Goal: Task Accomplishment & Management: Use online tool/utility

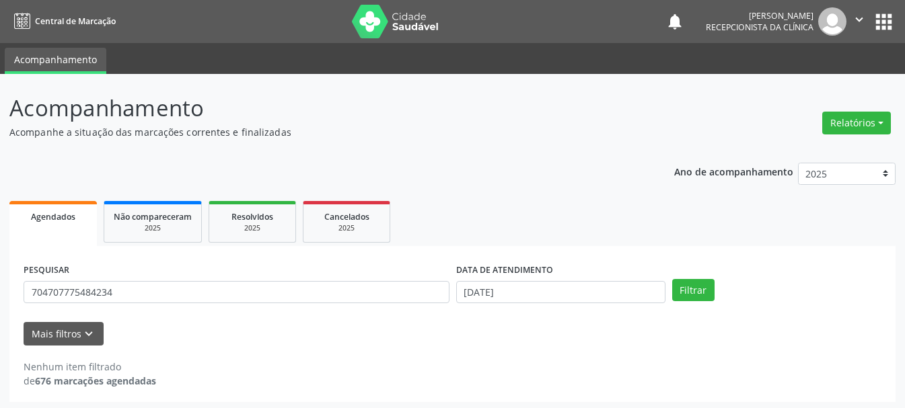
scroll to position [3, 0]
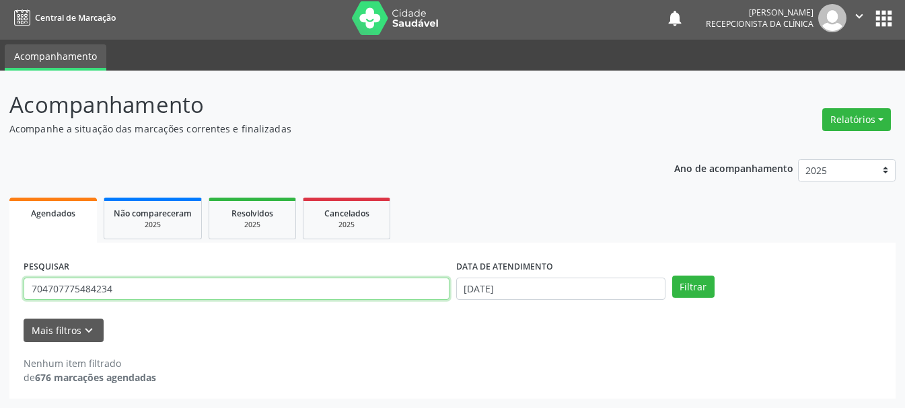
click at [361, 295] on input "704707775484234" at bounding box center [237, 289] width 426 height 23
type input "7"
type input "700504532664853"
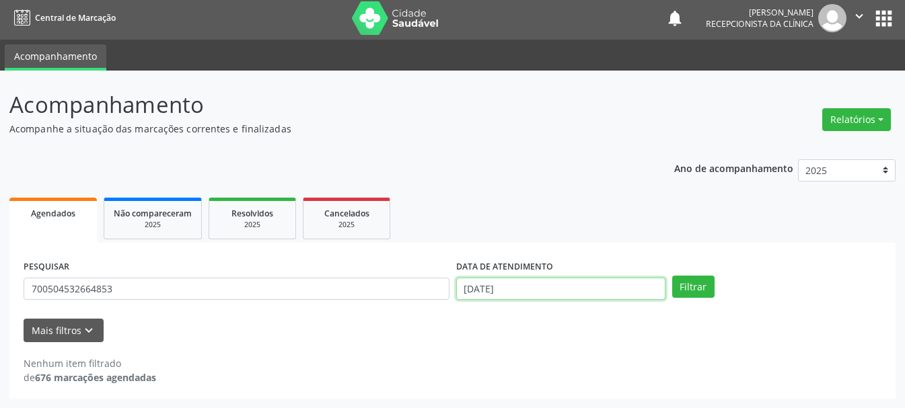
click at [496, 291] on input "[DATE]" at bounding box center [560, 289] width 209 height 23
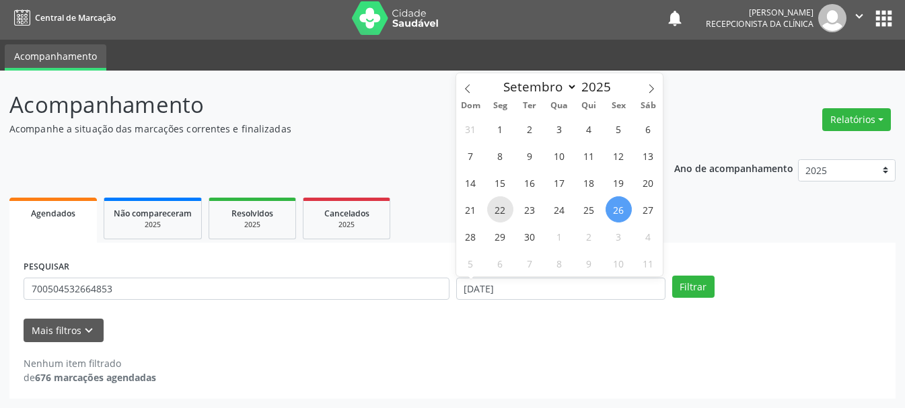
click at [497, 209] on span "22" at bounding box center [500, 209] width 26 height 26
type input "[DATE]"
click at [497, 209] on span "22" at bounding box center [500, 209] width 26 height 26
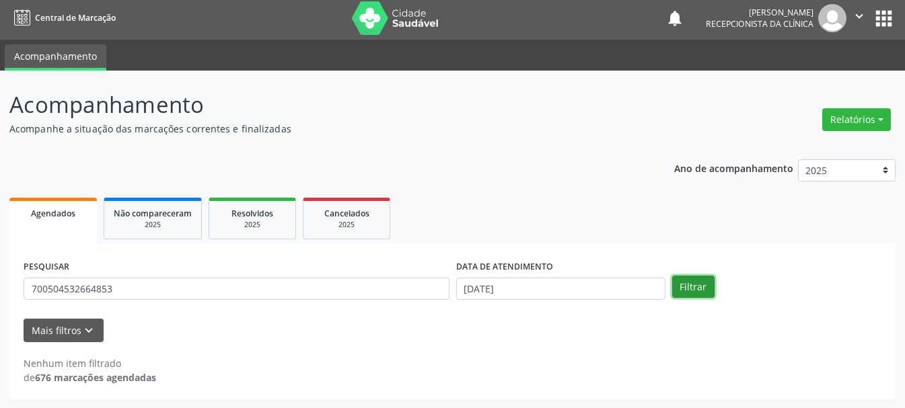
click at [684, 294] on button "Filtrar" at bounding box center [693, 287] width 42 height 23
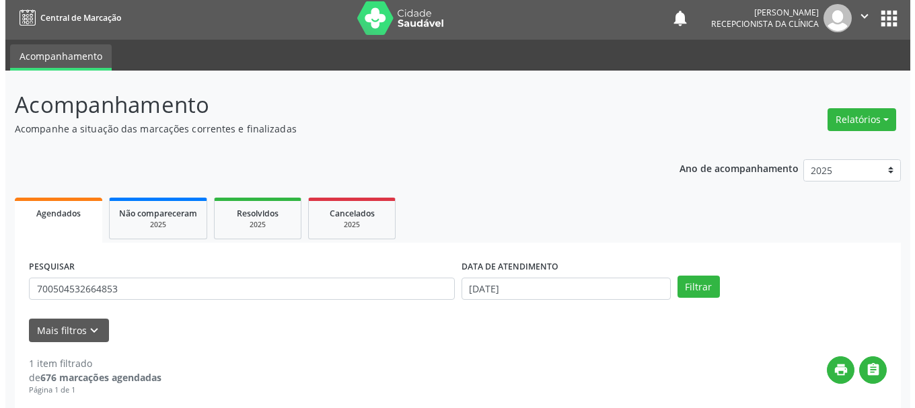
scroll to position [196, 0]
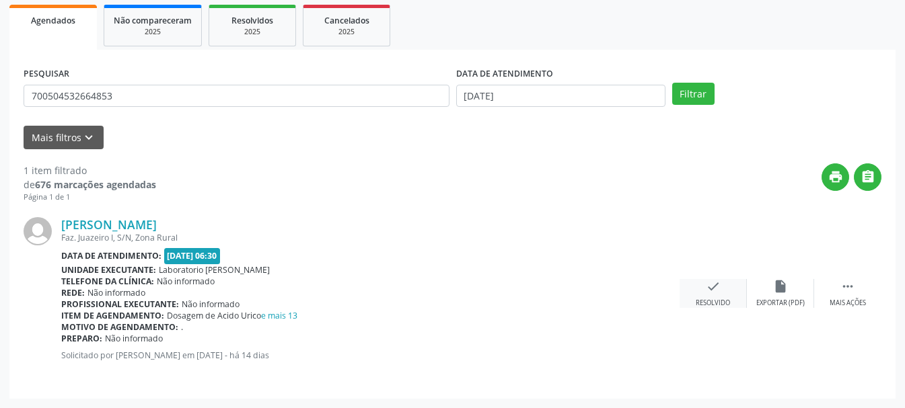
click at [716, 283] on icon "check" at bounding box center [713, 286] width 15 height 15
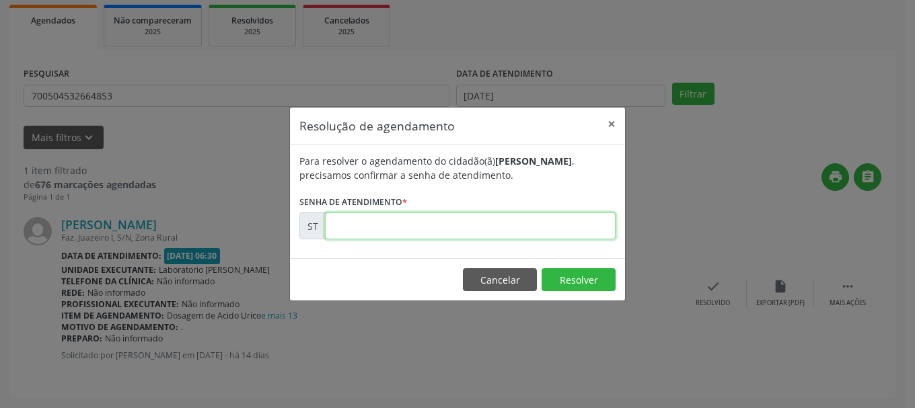
click at [506, 221] on input "text" at bounding box center [470, 226] width 291 height 27
type input "00022578"
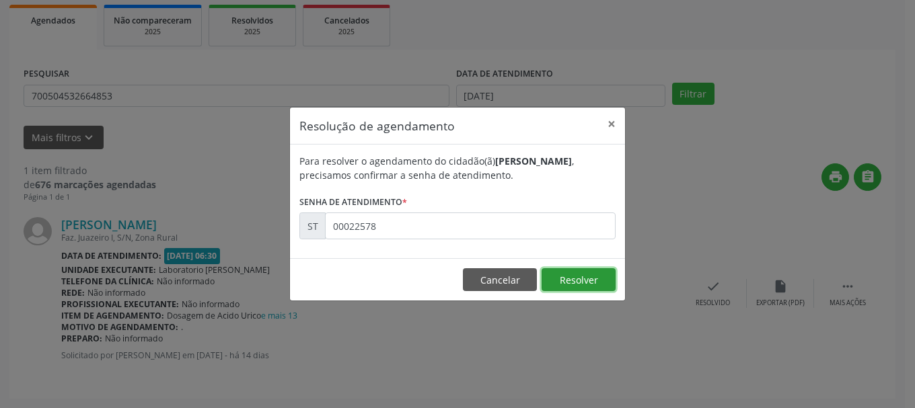
click at [562, 271] on button "Resolver" at bounding box center [578, 279] width 74 height 23
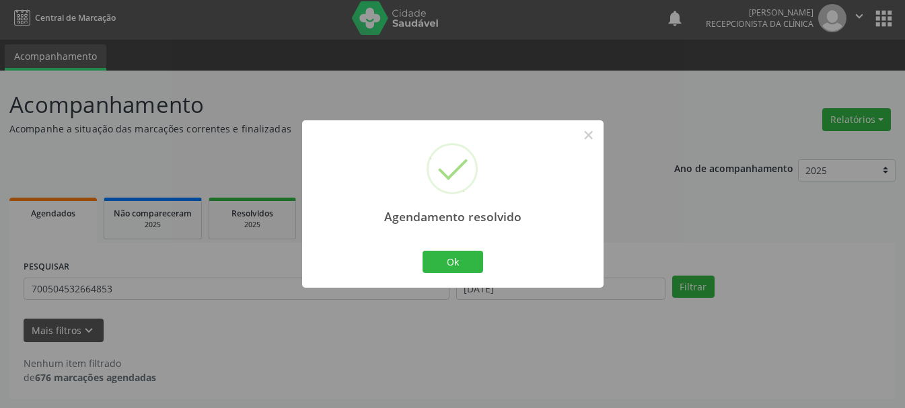
scroll to position [3, 0]
click at [474, 264] on button "Ok" at bounding box center [452, 262] width 61 height 23
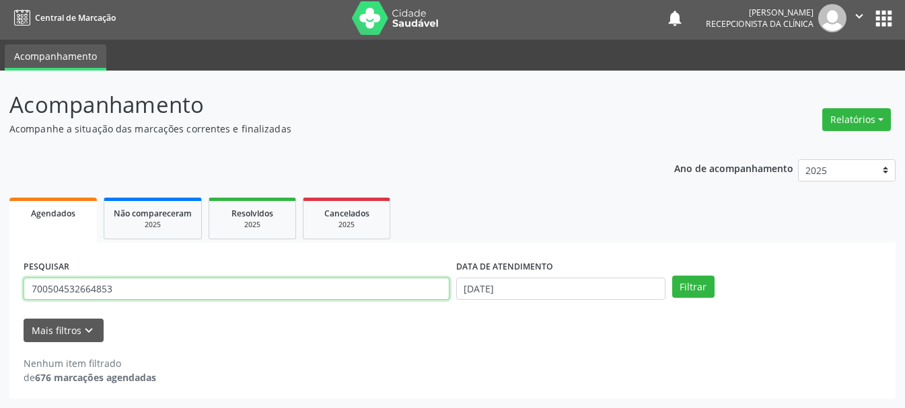
drag, startPoint x: 118, startPoint y: 290, endPoint x: 0, endPoint y: 292, distance: 117.7
click at [0, 292] on div "Acompanhamento Acompanhe a situação das marcações correntes e finalizadas Relat…" at bounding box center [452, 240] width 905 height 338
type input "161240813780000"
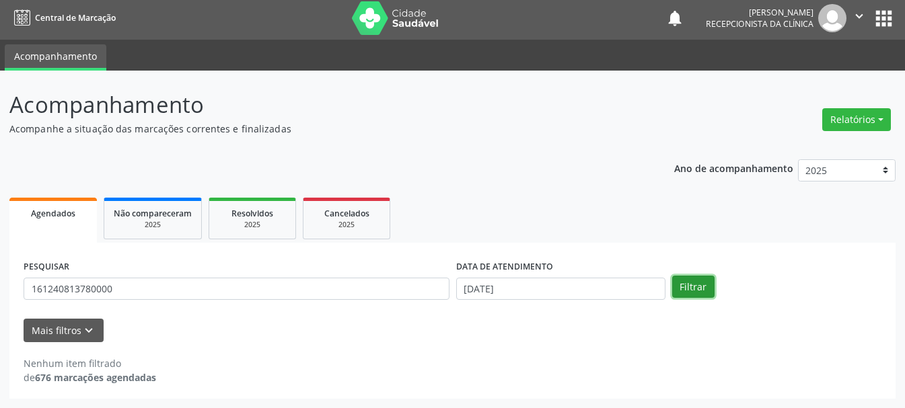
click at [693, 291] on button "Filtrar" at bounding box center [693, 287] width 42 height 23
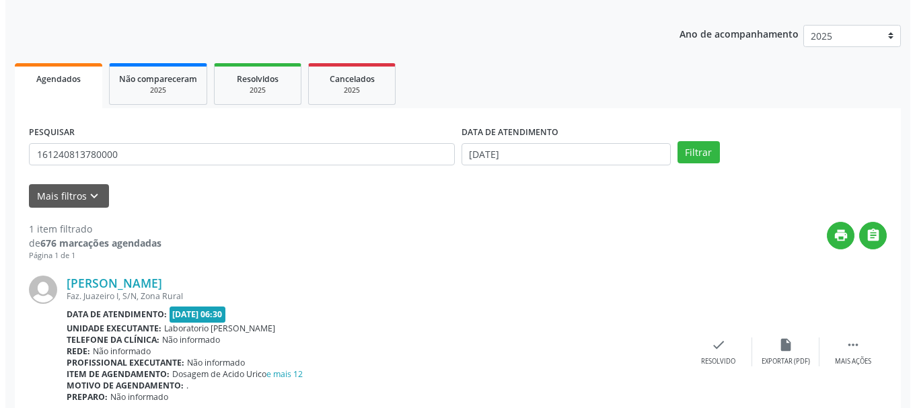
scroll to position [196, 0]
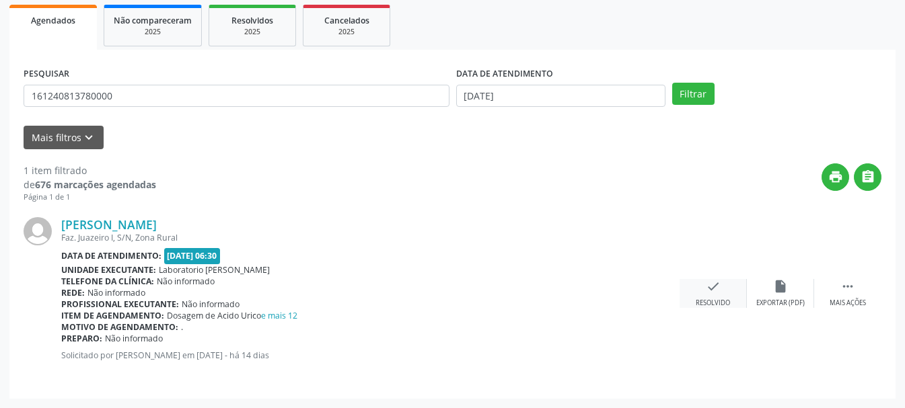
click at [712, 295] on div "check Resolvido" at bounding box center [712, 293] width 67 height 29
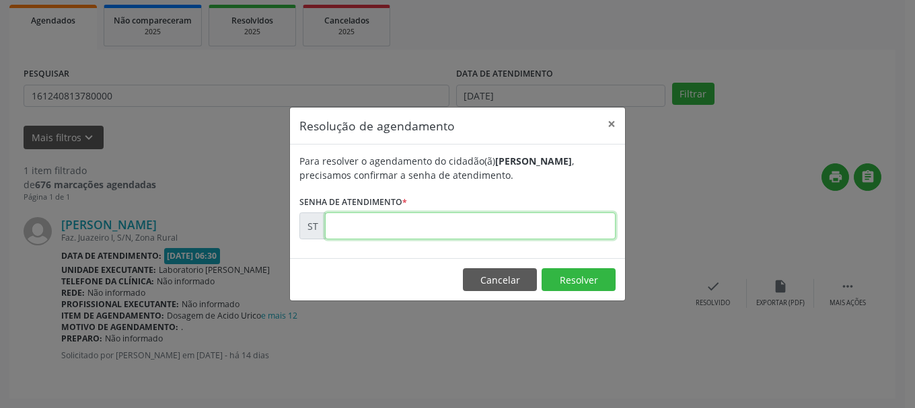
click at [498, 239] on input "text" at bounding box center [470, 226] width 291 height 27
type input "00022557"
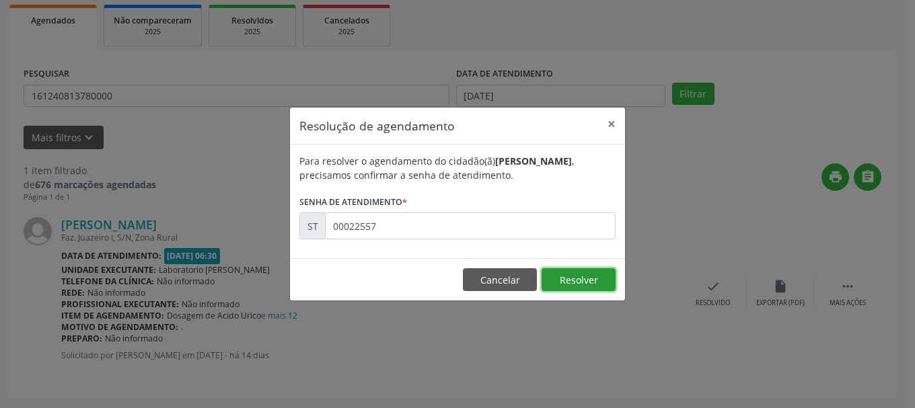
click at [598, 291] on button "Resolver" at bounding box center [578, 279] width 74 height 23
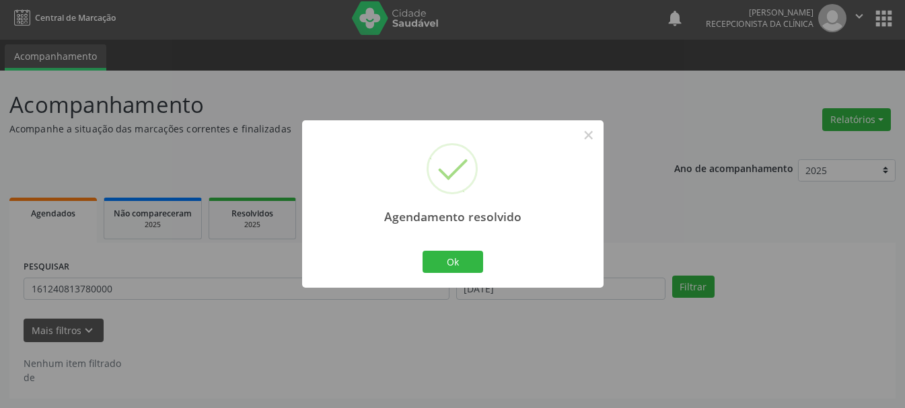
scroll to position [3, 0]
click at [449, 260] on button "Ok" at bounding box center [452, 262] width 61 height 23
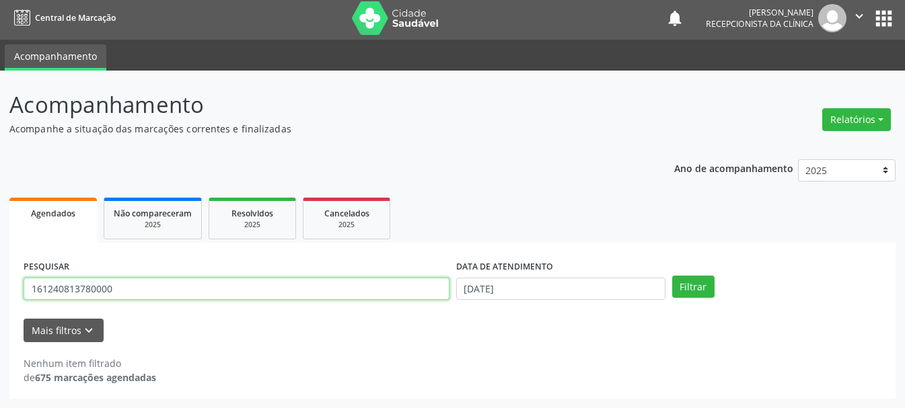
click at [330, 296] on input "161240813780000" at bounding box center [237, 289] width 426 height 23
type input "1"
type input "708604505721781"
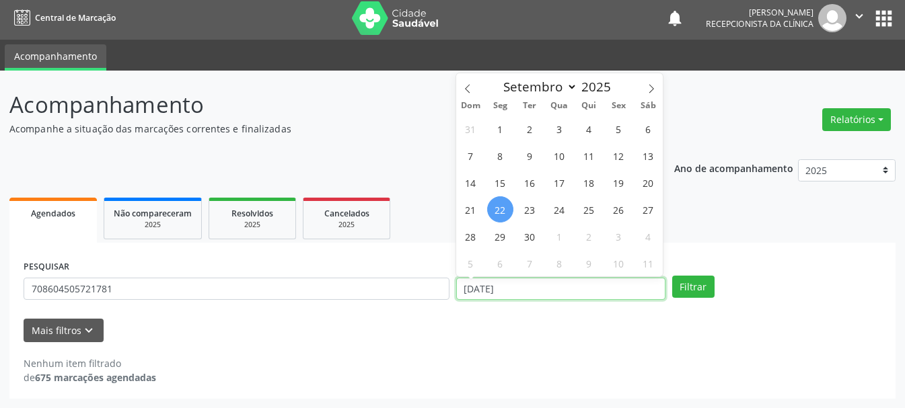
click at [506, 287] on input "[DATE]" at bounding box center [560, 289] width 209 height 23
click at [535, 239] on span "30" at bounding box center [530, 236] width 26 height 26
type input "[DATE]"
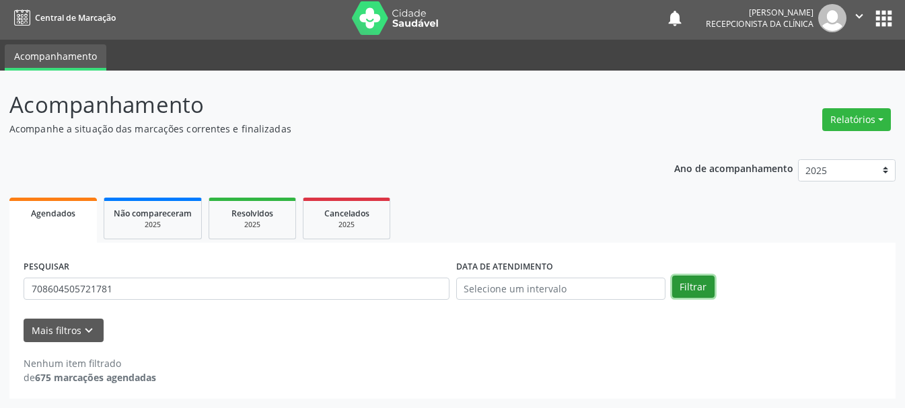
click at [685, 289] on button "Filtrar" at bounding box center [693, 287] width 42 height 23
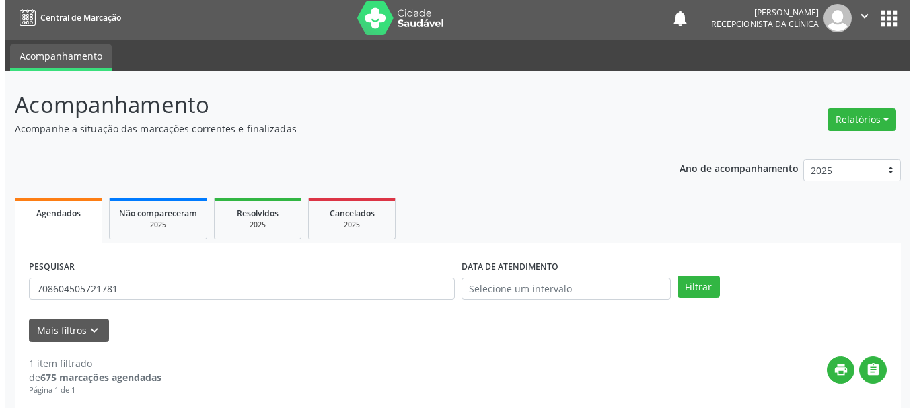
scroll to position [196, 0]
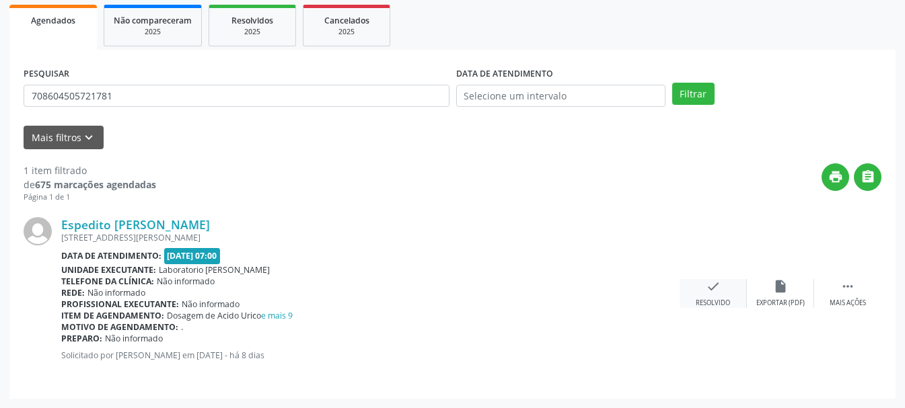
click at [711, 295] on div "check Resolvido" at bounding box center [712, 293] width 67 height 29
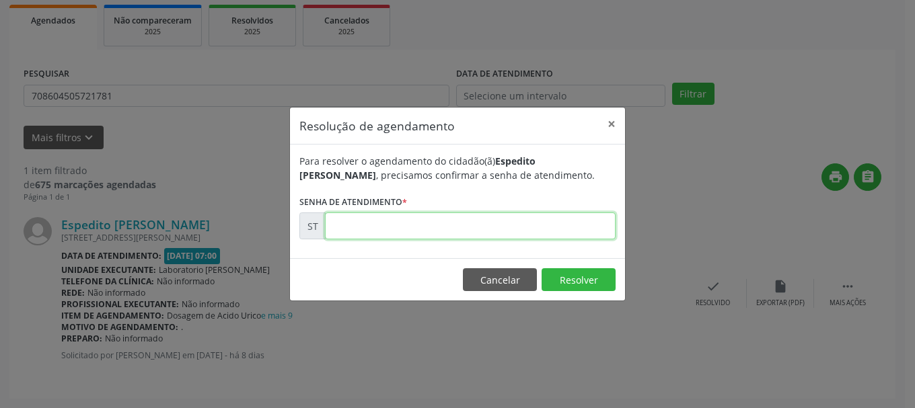
click at [515, 229] on input "text" at bounding box center [470, 226] width 291 height 27
type input "00023336"
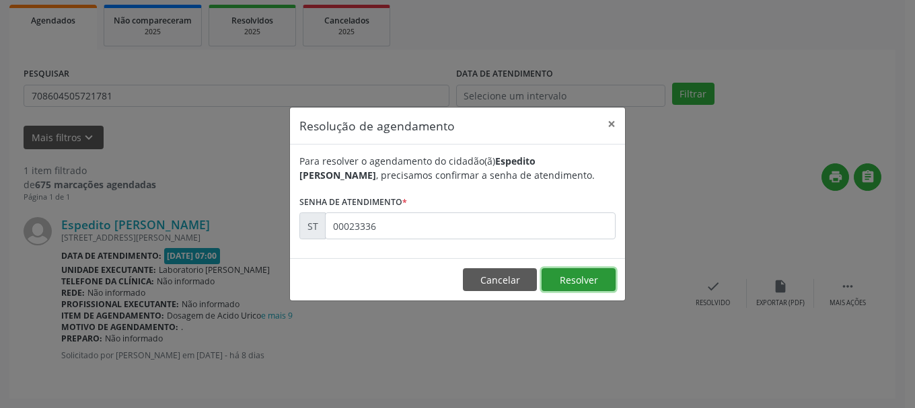
click at [594, 288] on button "Resolver" at bounding box center [578, 279] width 74 height 23
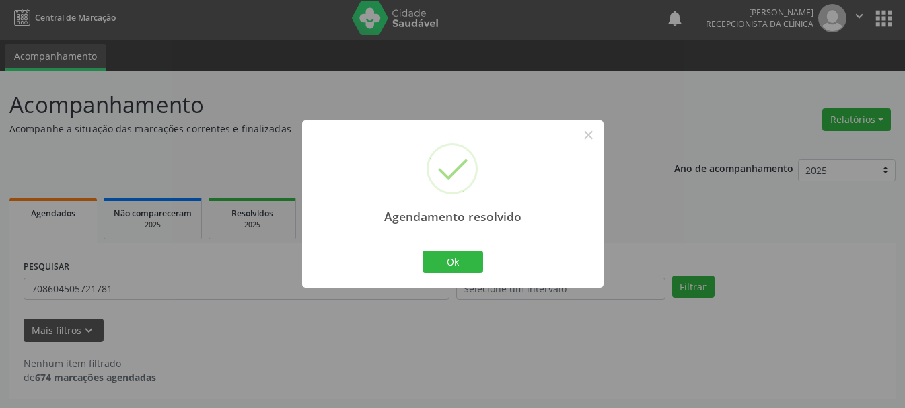
scroll to position [3, 0]
click at [467, 256] on button "Ok" at bounding box center [452, 262] width 61 height 23
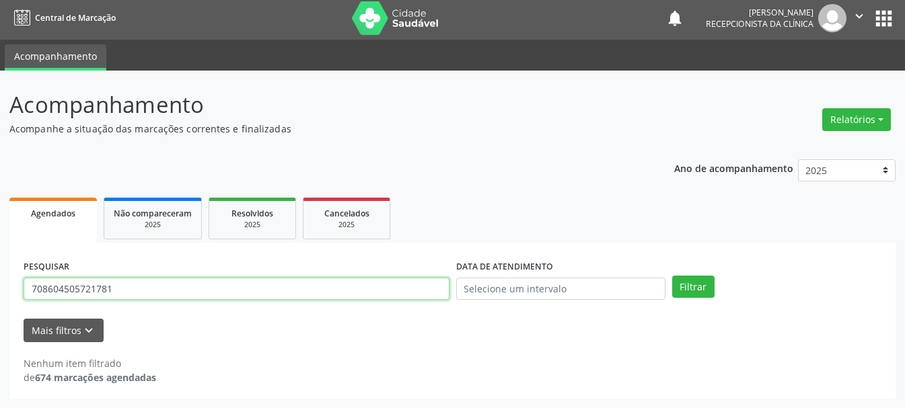
click at [283, 292] on input "708604505721781" at bounding box center [237, 289] width 426 height 23
type input "7"
type input "700807454142688"
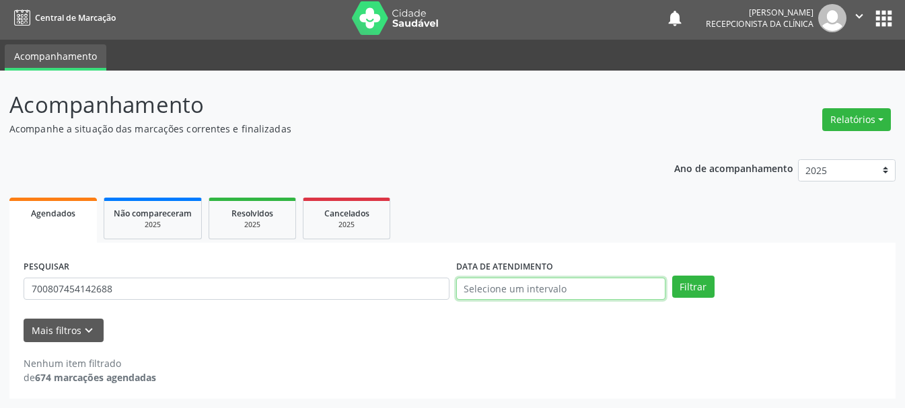
click at [531, 288] on input "text" at bounding box center [560, 289] width 209 height 23
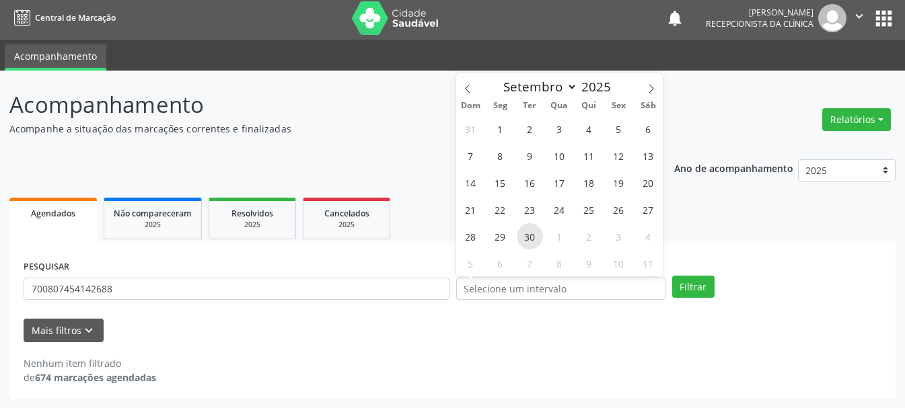
click at [526, 226] on span "30" at bounding box center [530, 236] width 26 height 26
type input "[DATE]"
click at [526, 226] on span "30" at bounding box center [530, 236] width 26 height 26
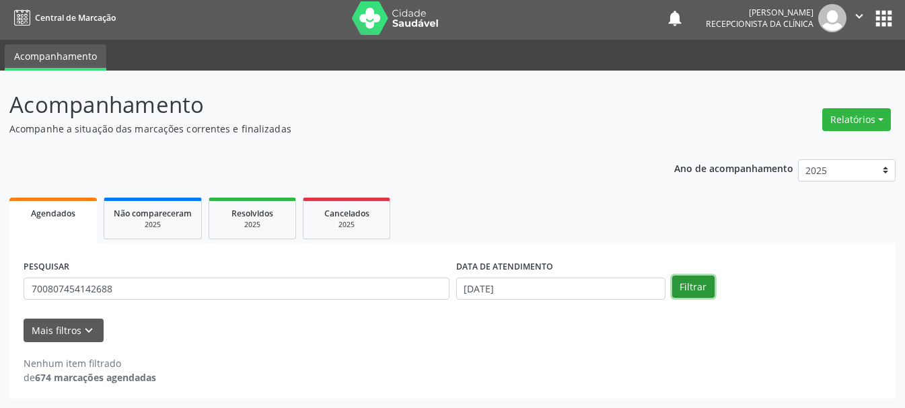
click at [685, 290] on button "Filtrar" at bounding box center [693, 287] width 42 height 23
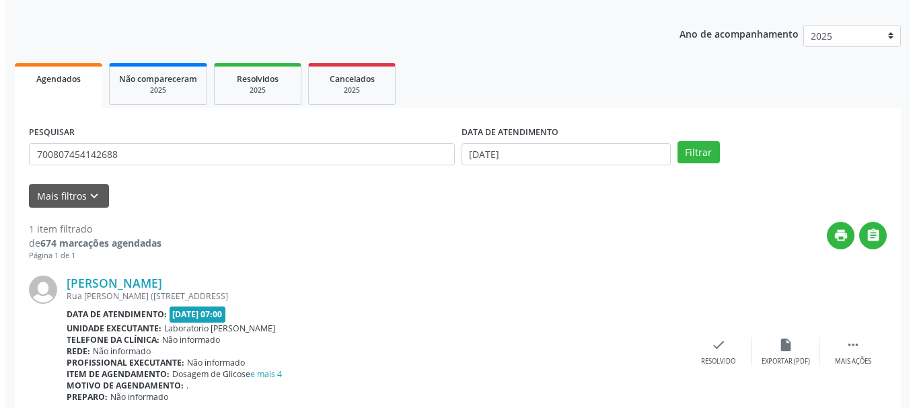
scroll to position [196, 0]
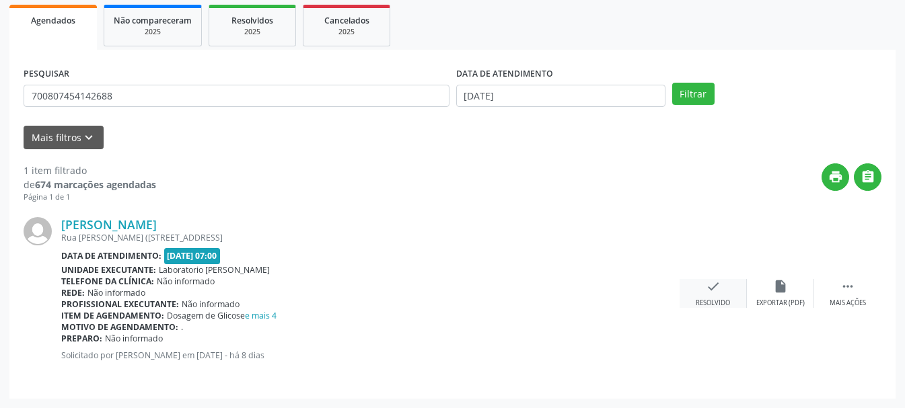
click at [700, 291] on div "check Resolvido" at bounding box center [712, 293] width 67 height 29
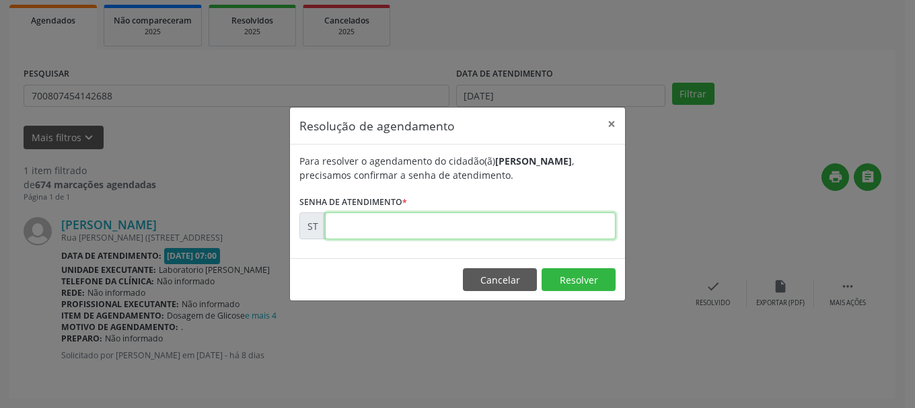
click at [562, 225] on input "text" at bounding box center [470, 226] width 291 height 27
type input "00023330"
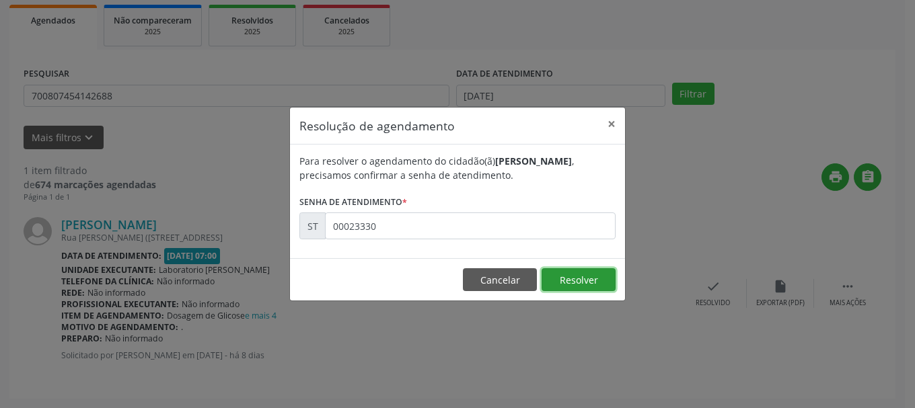
click at [562, 277] on button "Resolver" at bounding box center [578, 279] width 74 height 23
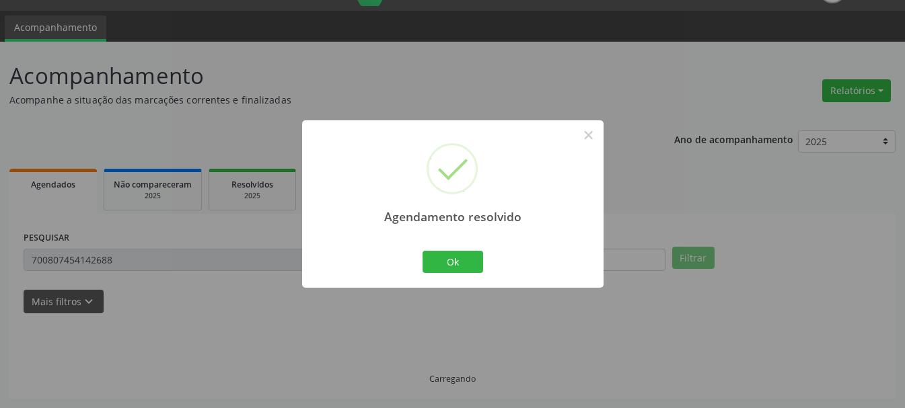
scroll to position [3, 0]
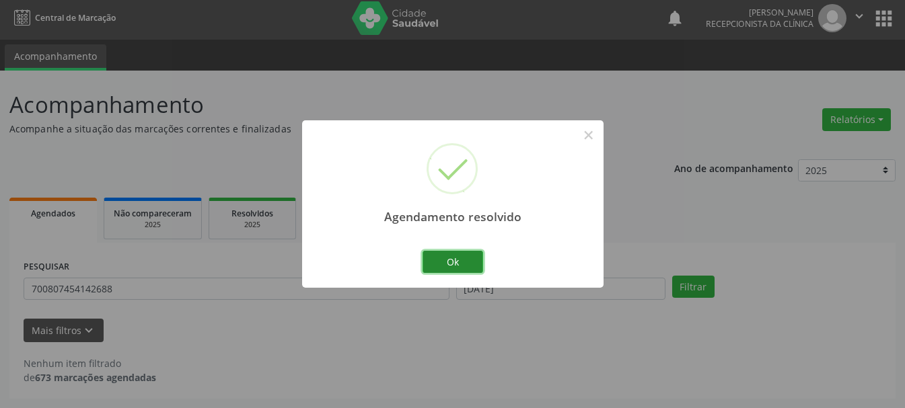
click at [424, 269] on button "Ok" at bounding box center [452, 262] width 61 height 23
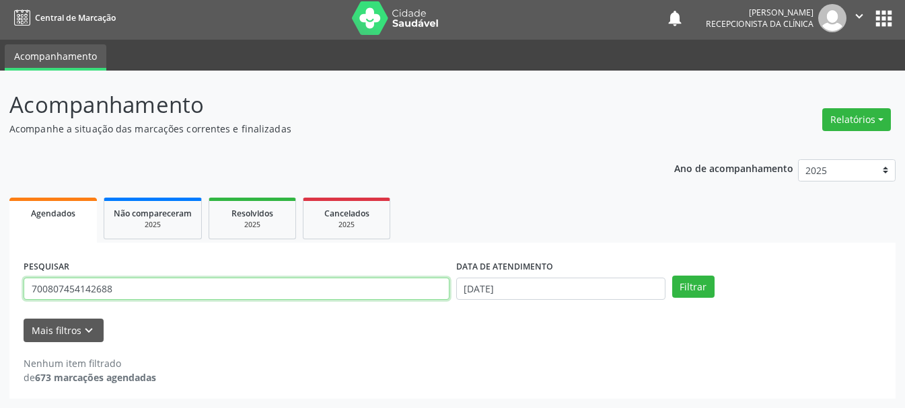
click at [385, 278] on input "700807454142688" at bounding box center [237, 289] width 426 height 23
type input "7"
type input "704607621841623"
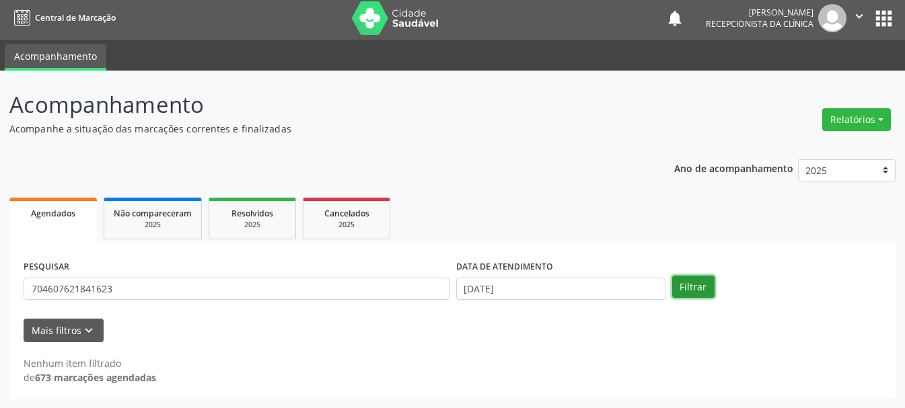
click at [673, 286] on button "Filtrar" at bounding box center [693, 287] width 42 height 23
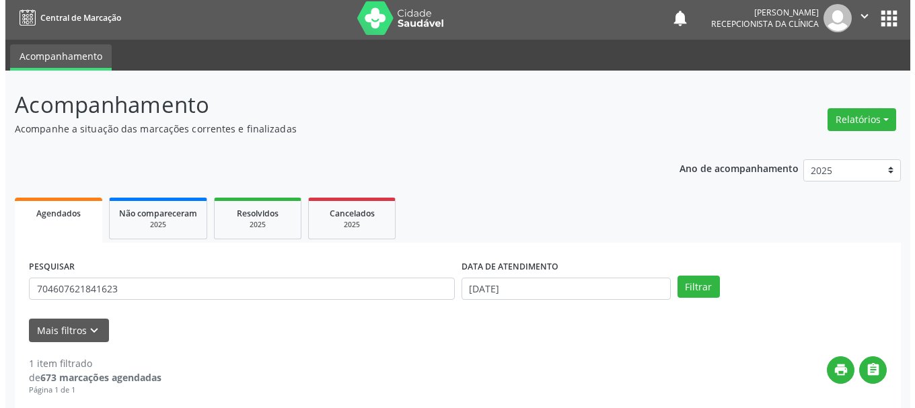
scroll to position [196, 0]
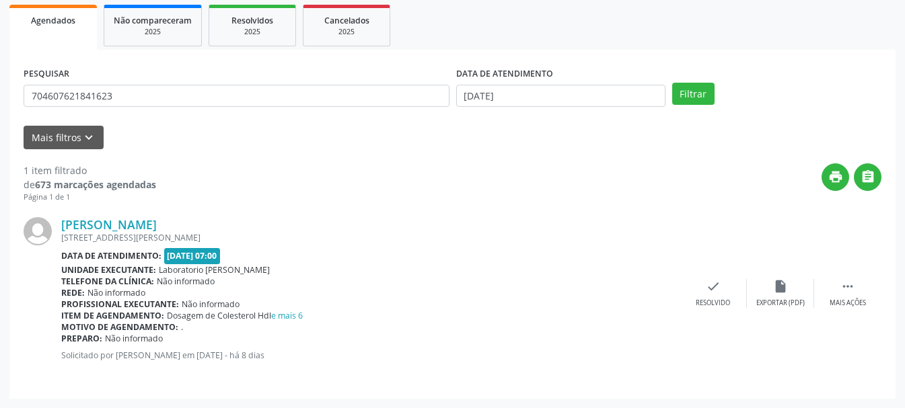
click at [712, 309] on div "[PERSON_NAME] [STREET_ADDRESS][PERSON_NAME] Data de atendimento: [DATE] 07:00 U…" at bounding box center [453, 294] width 858 height 182
click at [701, 293] on div "check Resolvido" at bounding box center [712, 293] width 67 height 29
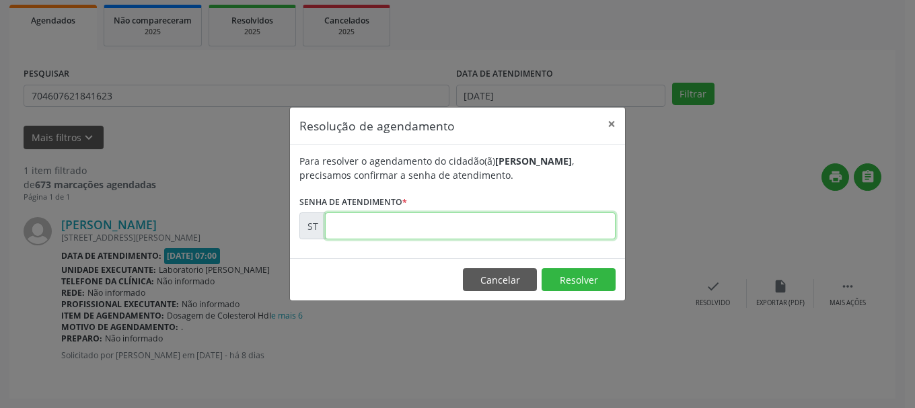
click at [426, 227] on input "text" at bounding box center [470, 226] width 291 height 27
type input "00023282"
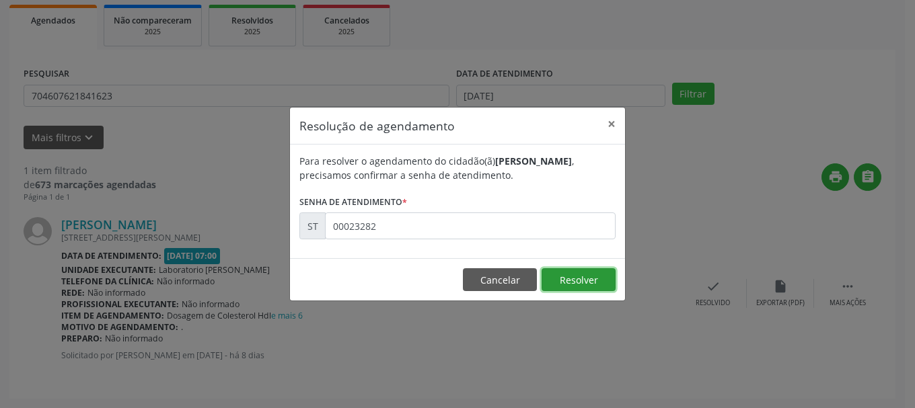
click at [554, 280] on button "Resolver" at bounding box center [578, 279] width 74 height 23
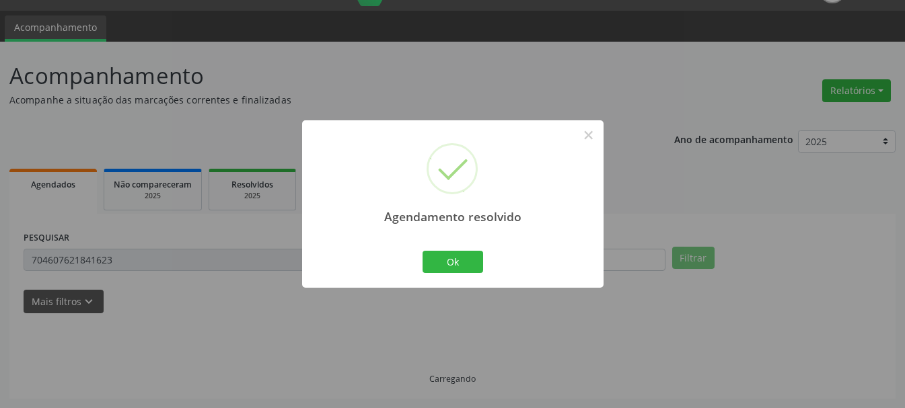
scroll to position [3, 0]
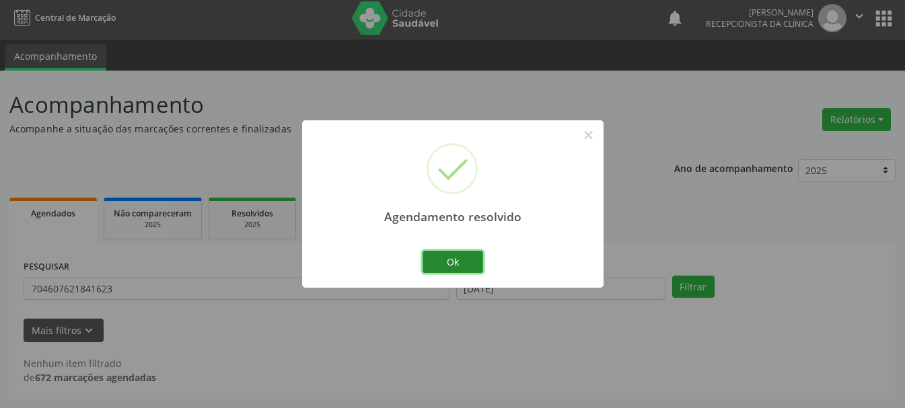
click at [464, 266] on button "Ok" at bounding box center [452, 262] width 61 height 23
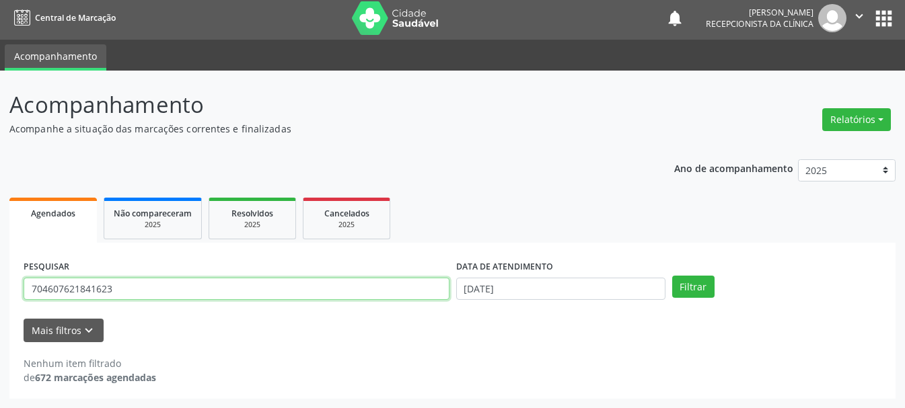
click at [145, 288] on input "704607621841623" at bounding box center [237, 289] width 426 height 23
type input "700809409031580"
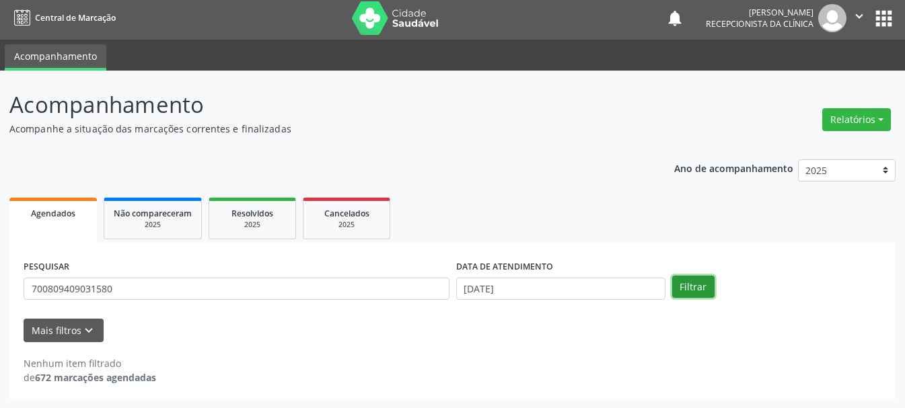
click at [707, 281] on button "Filtrar" at bounding box center [693, 287] width 42 height 23
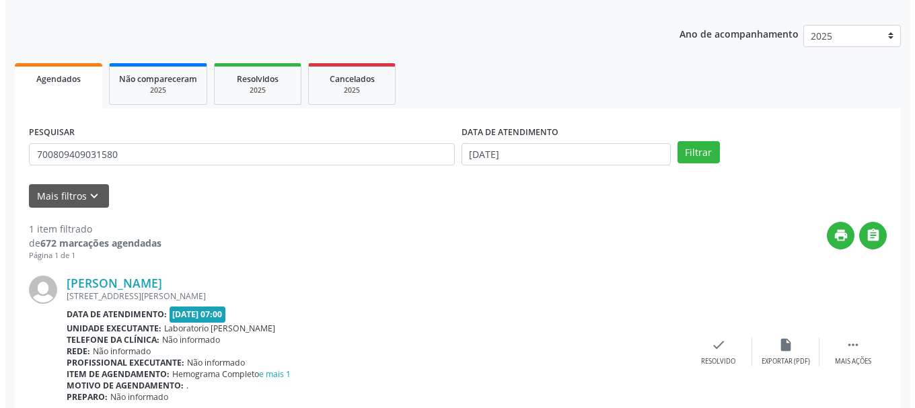
scroll to position [196, 0]
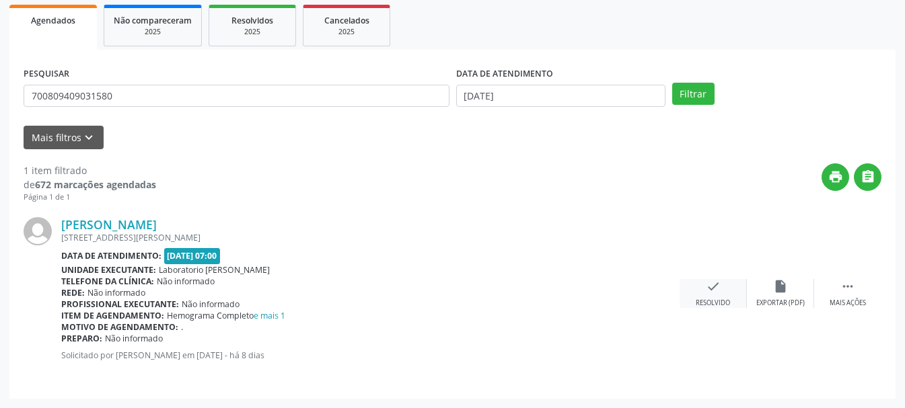
click at [717, 296] on div "check Resolvido" at bounding box center [712, 293] width 67 height 29
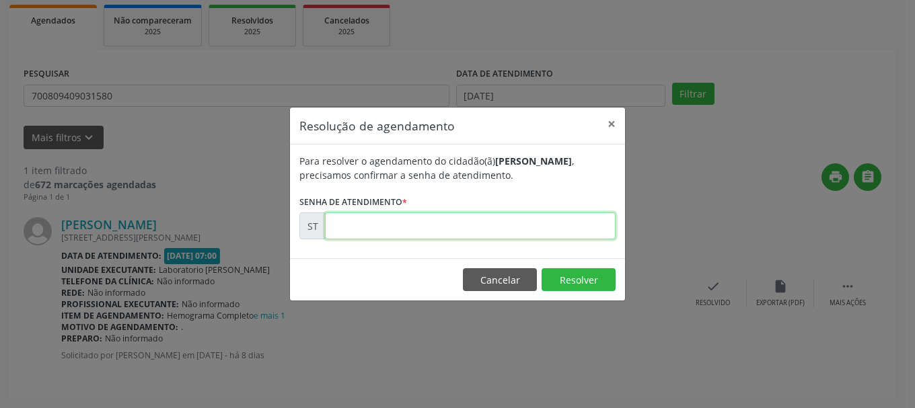
click at [431, 223] on input "text" at bounding box center [470, 226] width 291 height 27
type input "0"
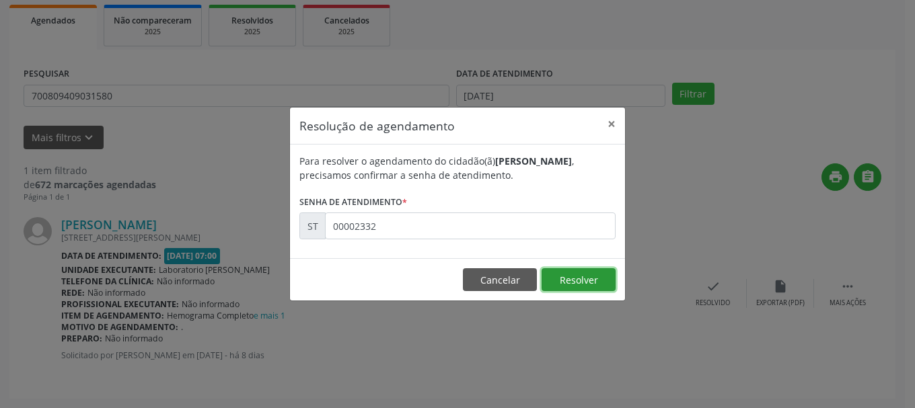
click at [580, 279] on button "Resolver" at bounding box center [578, 279] width 74 height 23
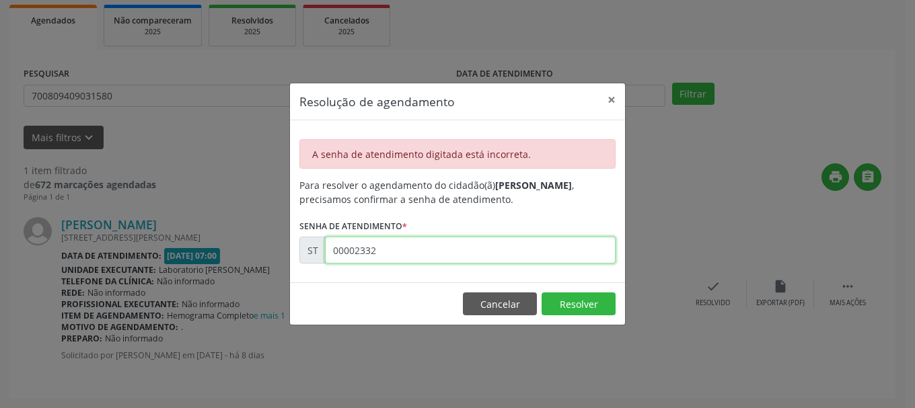
click at [446, 257] on input "00002332" at bounding box center [470, 250] width 291 height 27
drag, startPoint x: 446, startPoint y: 257, endPoint x: 379, endPoint y: 257, distance: 66.6
click at [379, 257] on input "00002332" at bounding box center [470, 250] width 291 height 27
type input "00023332"
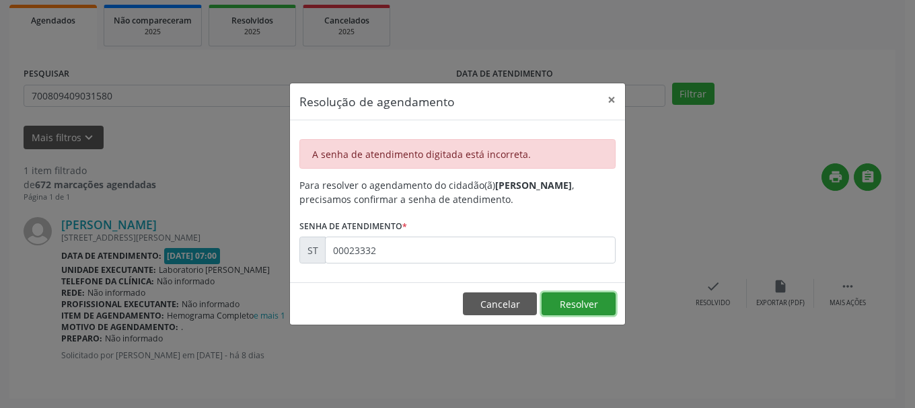
click at [587, 303] on button "Resolver" at bounding box center [578, 304] width 74 height 23
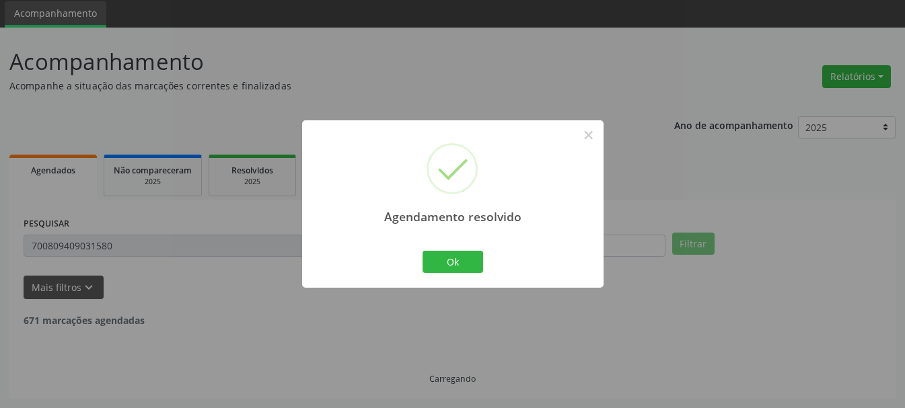
scroll to position [3, 0]
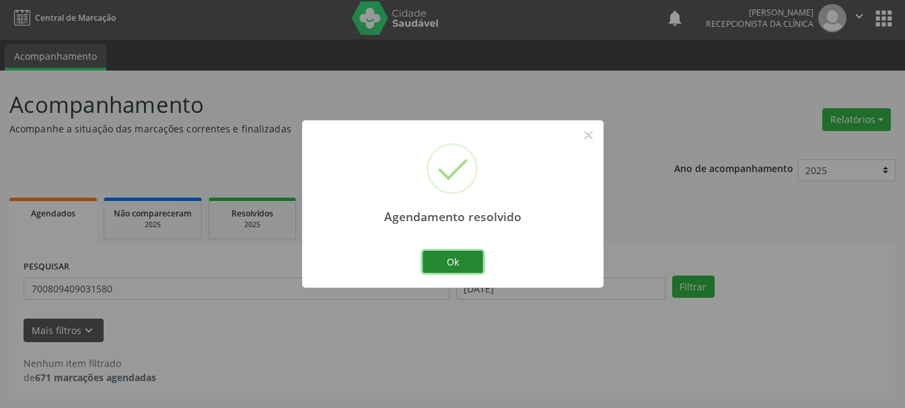
click at [459, 260] on button "Ok" at bounding box center [452, 262] width 61 height 23
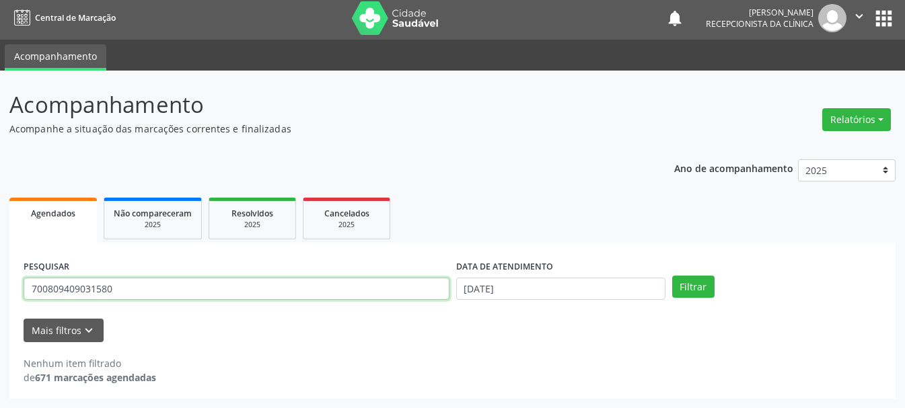
click at [299, 287] on input "700809409031580" at bounding box center [237, 289] width 426 height 23
type input "702904566797271"
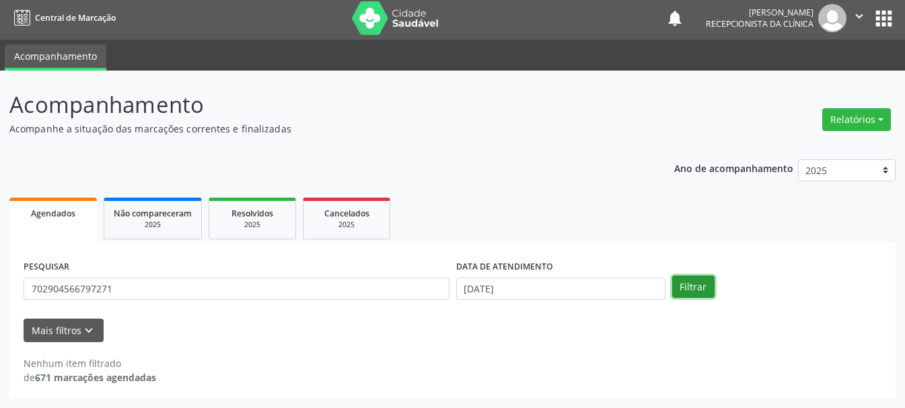
click at [675, 283] on button "Filtrar" at bounding box center [693, 287] width 42 height 23
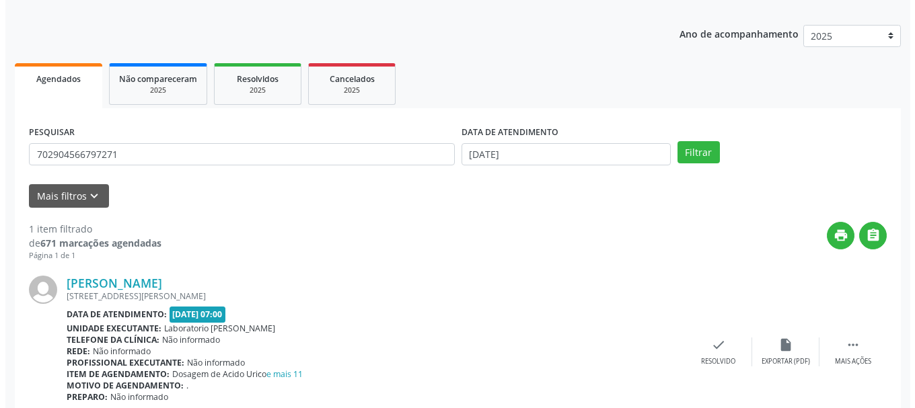
scroll to position [196, 0]
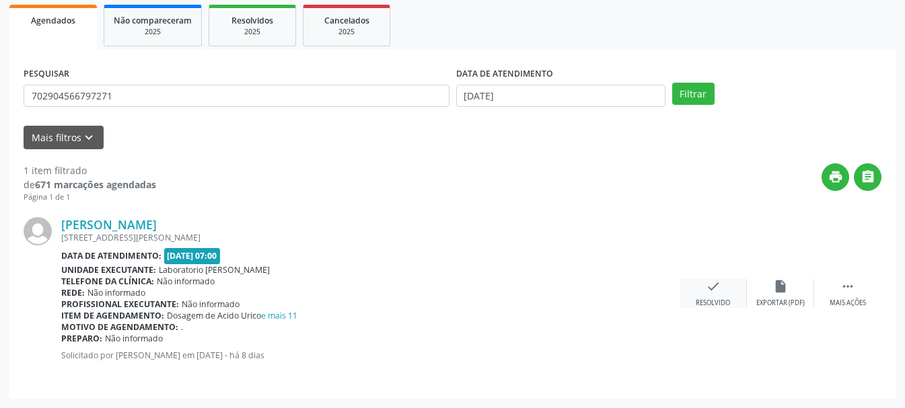
click at [726, 303] on div "Resolvido" at bounding box center [713, 303] width 34 height 9
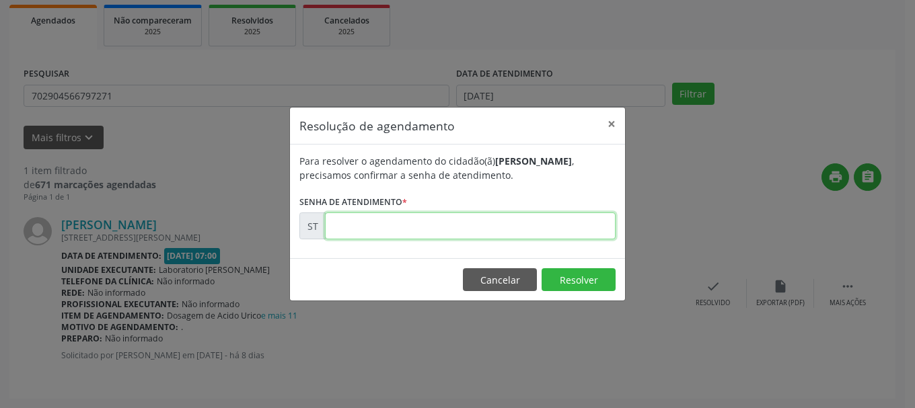
click at [459, 218] on input "text" at bounding box center [470, 226] width 291 height 27
type input "00023280"
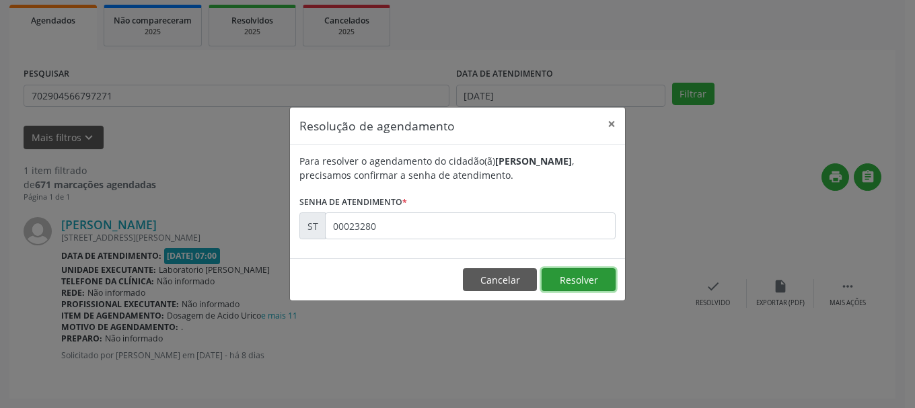
click at [577, 274] on button "Resolver" at bounding box center [578, 279] width 74 height 23
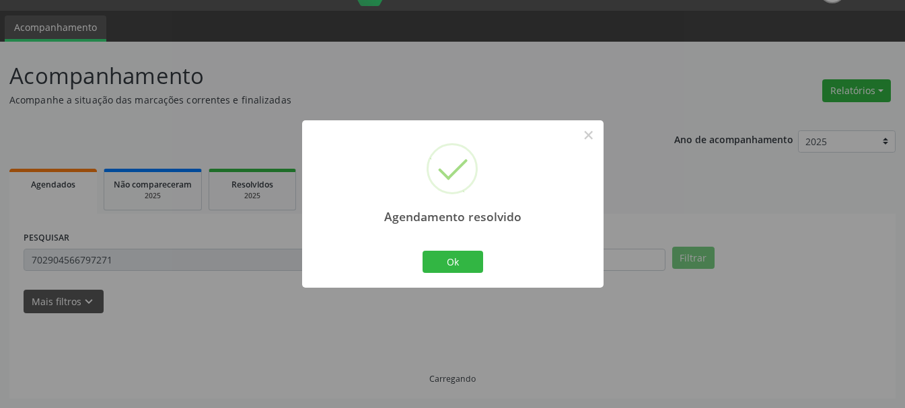
scroll to position [3, 0]
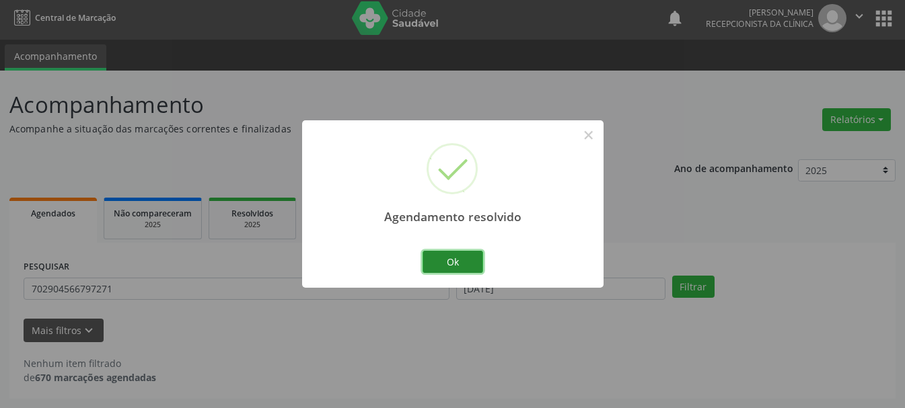
click at [480, 260] on button "Ok" at bounding box center [452, 262] width 61 height 23
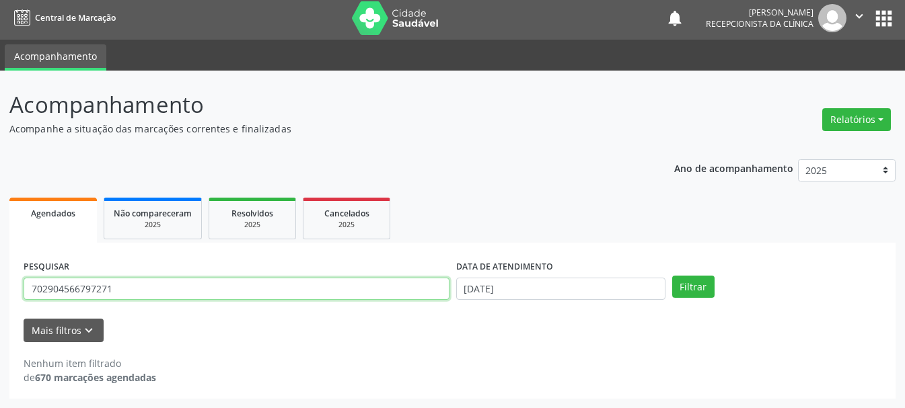
drag, startPoint x: 398, startPoint y: 293, endPoint x: 349, endPoint y: 276, distance: 51.3
click at [343, 285] on input "702904566797271" at bounding box center [237, 289] width 426 height 23
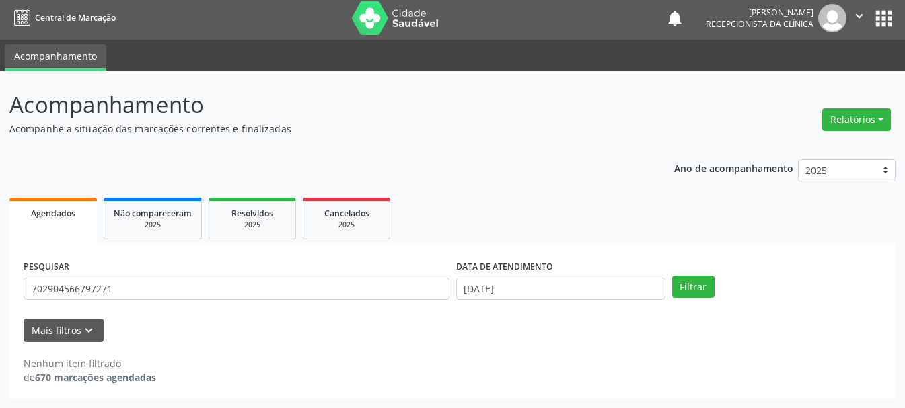
drag, startPoint x: 280, startPoint y: 276, endPoint x: 17, endPoint y: 293, distance: 263.6
click at [17, 293] on div "PESQUISAR 702904566797271 DATA DE ATENDIMENTO [DATE] Filtrar UNIDADE DE REFERÊN…" at bounding box center [452, 321] width 886 height 156
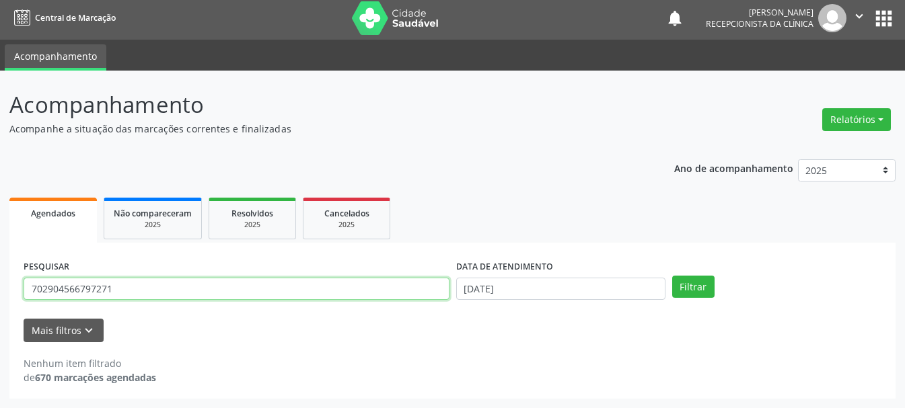
click at [116, 294] on input "702904566797271" at bounding box center [237, 289] width 426 height 23
drag, startPoint x: 116, startPoint y: 294, endPoint x: 11, endPoint y: 306, distance: 105.6
click at [11, 306] on div "PESQUISAR 702904566797271 DATA DE ATENDIMENTO [DATE] Filtrar UNIDADE DE REFERÊN…" at bounding box center [452, 321] width 886 height 156
type input "707803666004711"
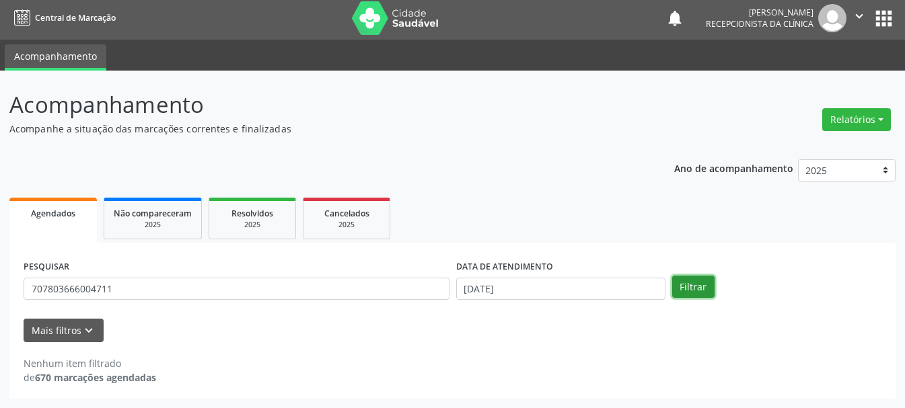
click at [700, 285] on button "Filtrar" at bounding box center [693, 287] width 42 height 23
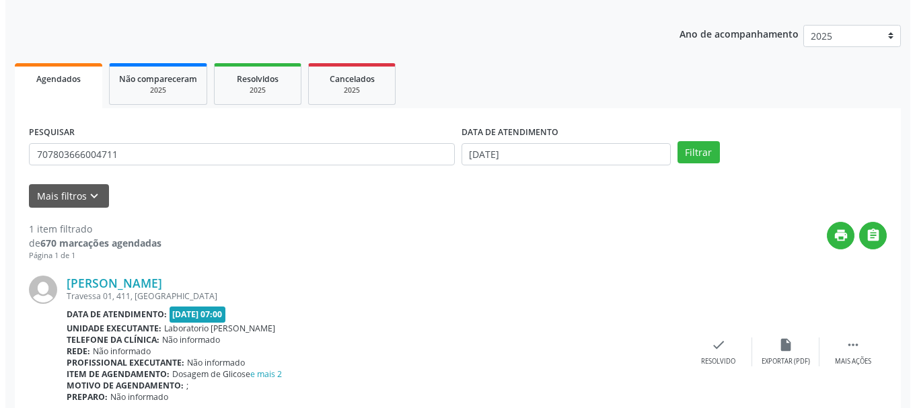
scroll to position [196, 0]
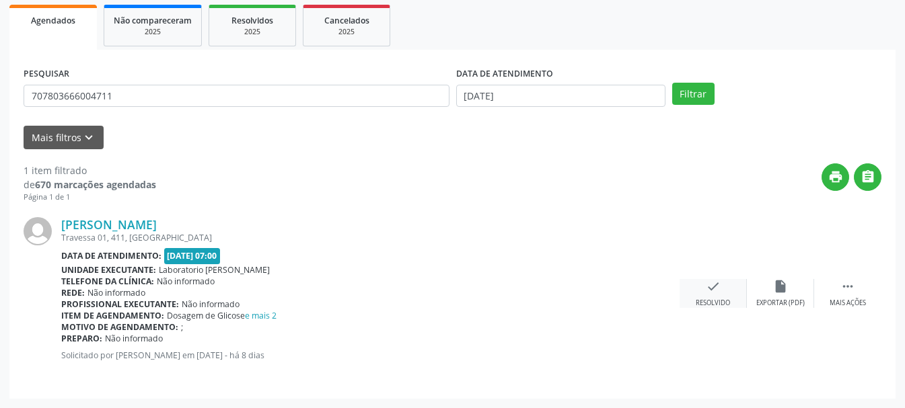
click at [716, 293] on icon "check" at bounding box center [713, 286] width 15 height 15
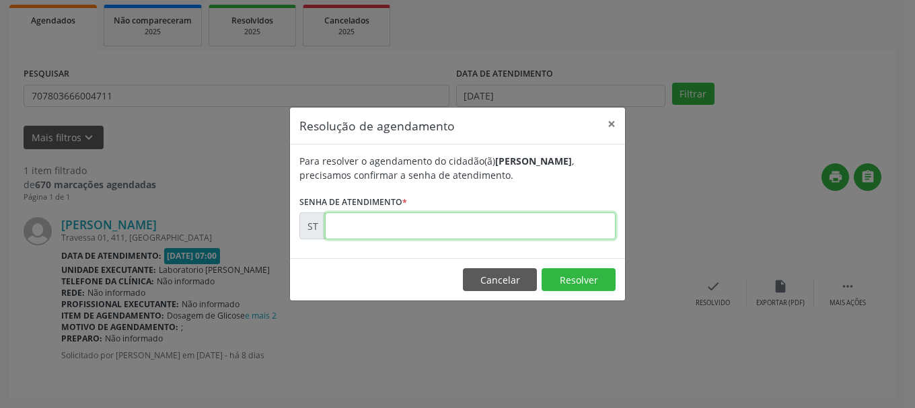
click at [511, 228] on input "text" at bounding box center [470, 226] width 291 height 27
type input "00023326"
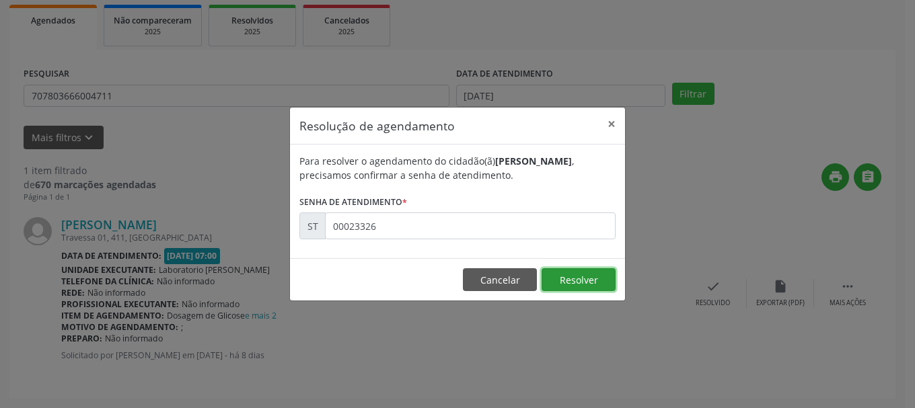
click at [568, 278] on button "Resolver" at bounding box center [578, 279] width 74 height 23
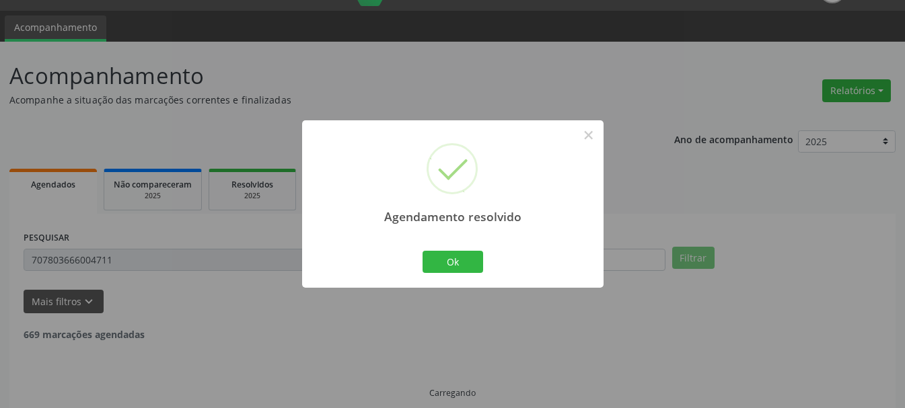
scroll to position [3, 0]
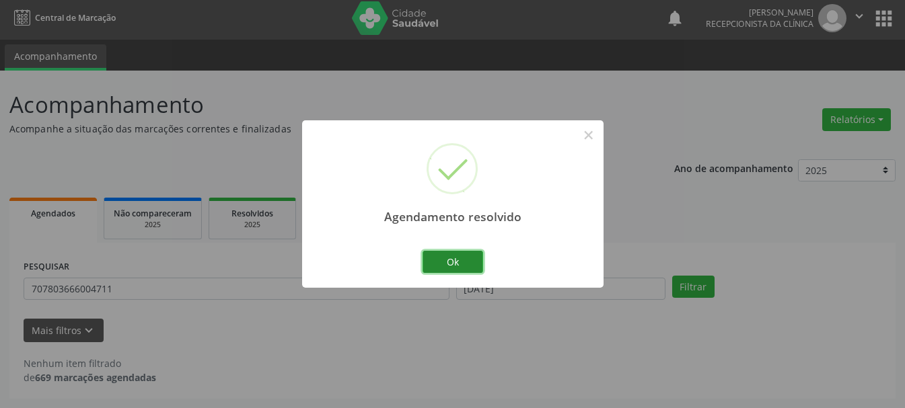
click at [449, 254] on button "Ok" at bounding box center [452, 262] width 61 height 23
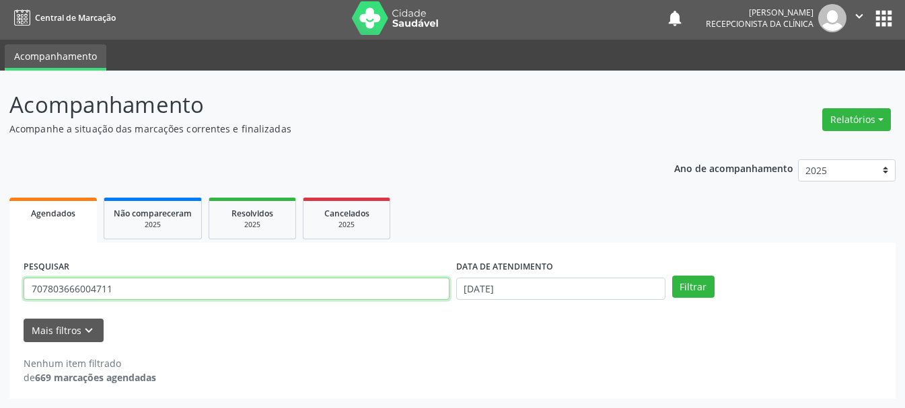
click at [322, 289] on input "707803666004711" at bounding box center [237, 289] width 426 height 23
type input "702306149181314"
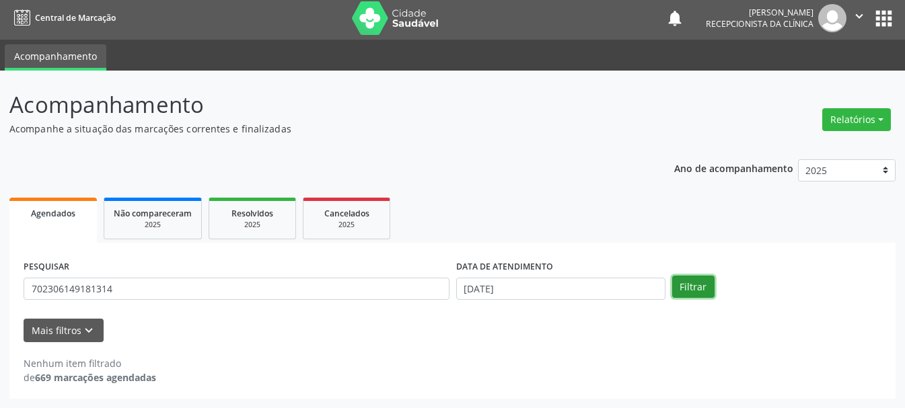
click at [693, 291] on button "Filtrar" at bounding box center [693, 287] width 42 height 23
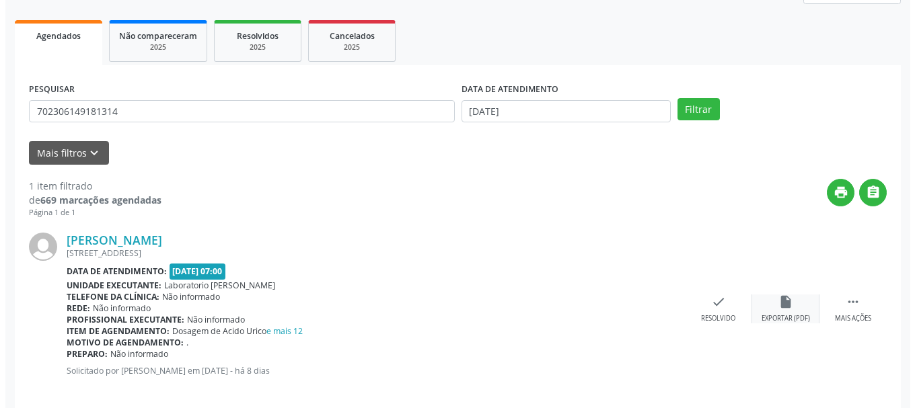
scroll to position [196, 0]
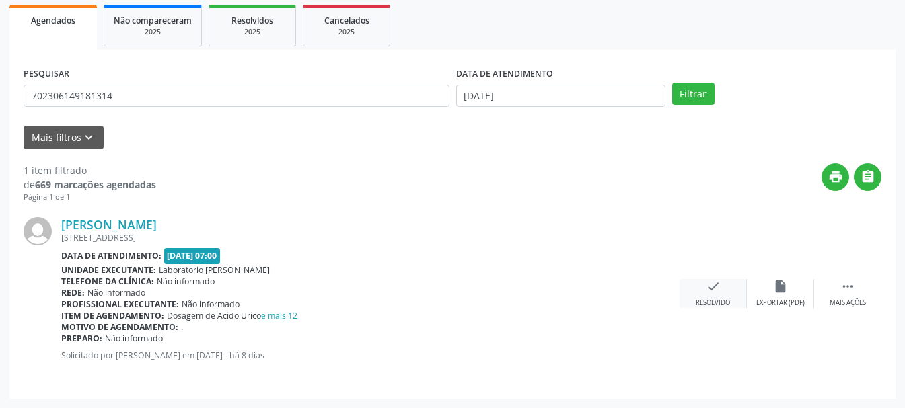
click at [725, 301] on div "Resolvido" at bounding box center [713, 303] width 34 height 9
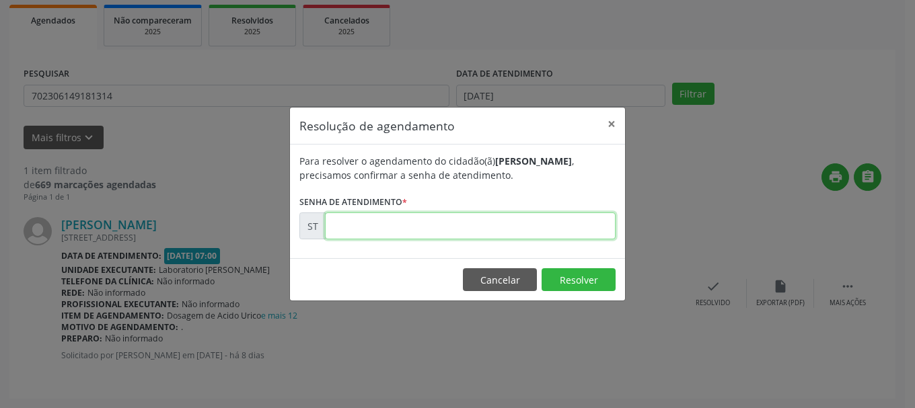
click at [433, 221] on input "text" at bounding box center [470, 226] width 291 height 27
type input "00023274"
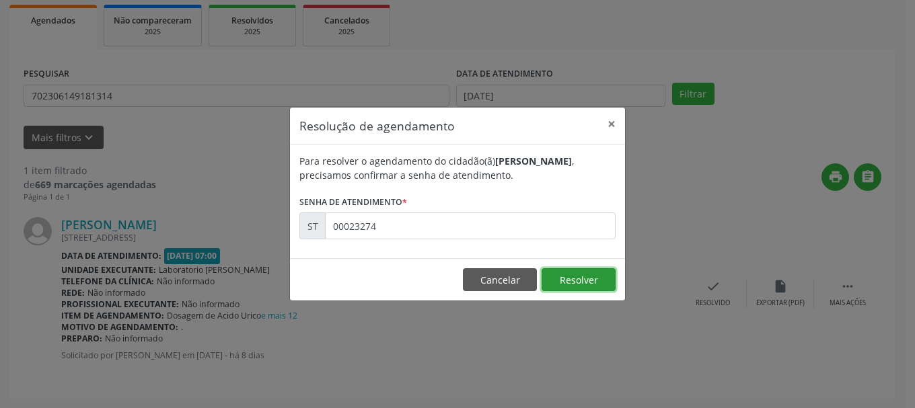
click at [571, 284] on button "Resolver" at bounding box center [578, 279] width 74 height 23
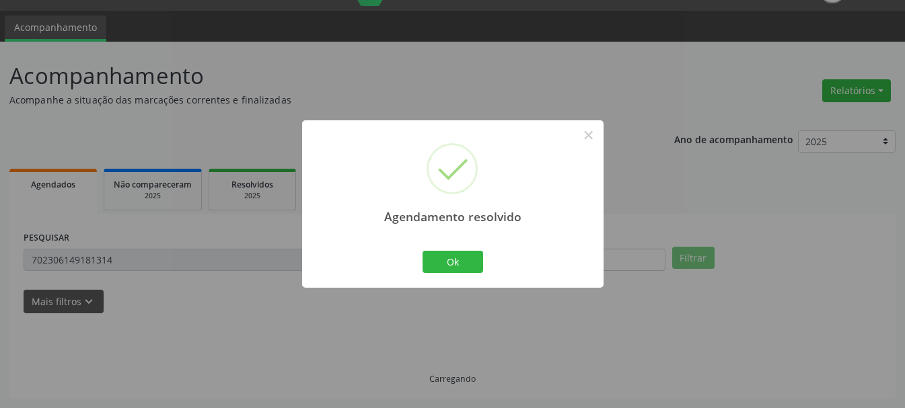
scroll to position [3, 0]
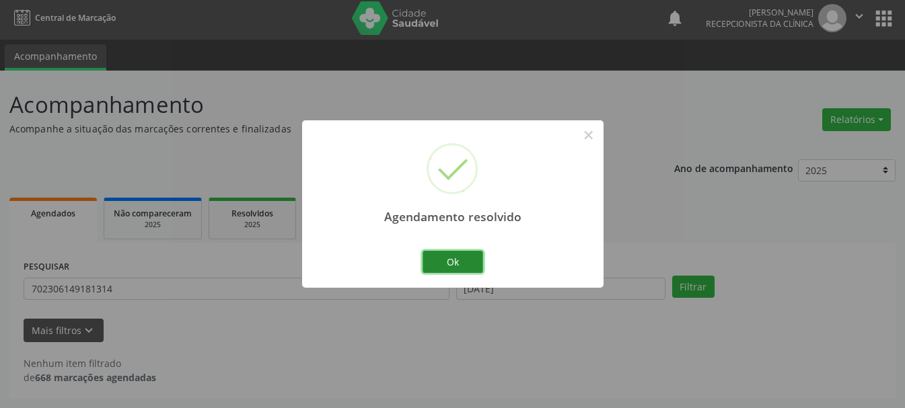
click at [437, 256] on button "Ok" at bounding box center [452, 262] width 61 height 23
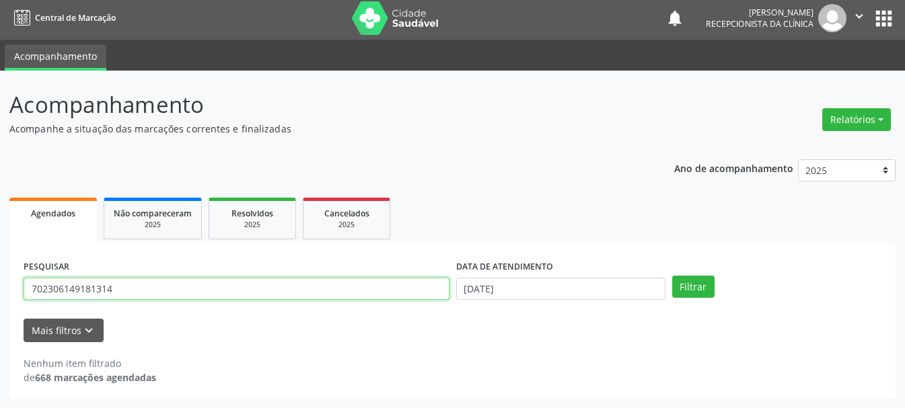
click at [295, 290] on input "702306149181314" at bounding box center [237, 289] width 426 height 23
drag, startPoint x: 295, startPoint y: 290, endPoint x: 95, endPoint y: 273, distance: 201.1
click at [95, 273] on div "PESQUISAR 702306149181314" at bounding box center [236, 283] width 433 height 52
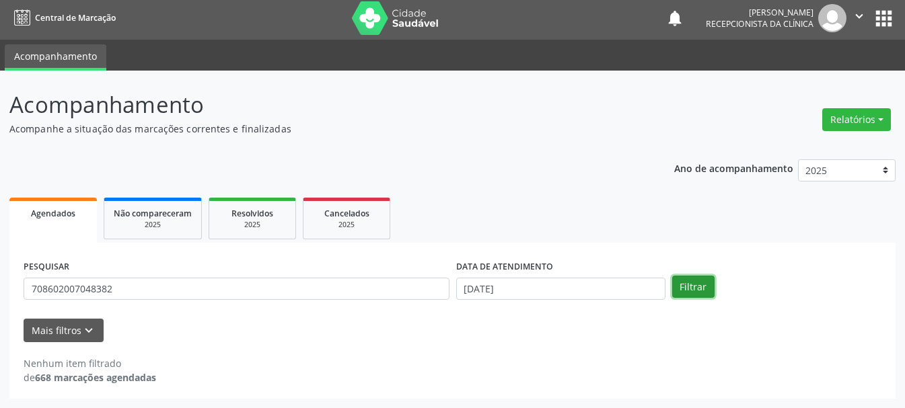
click at [685, 288] on button "Filtrar" at bounding box center [693, 287] width 42 height 23
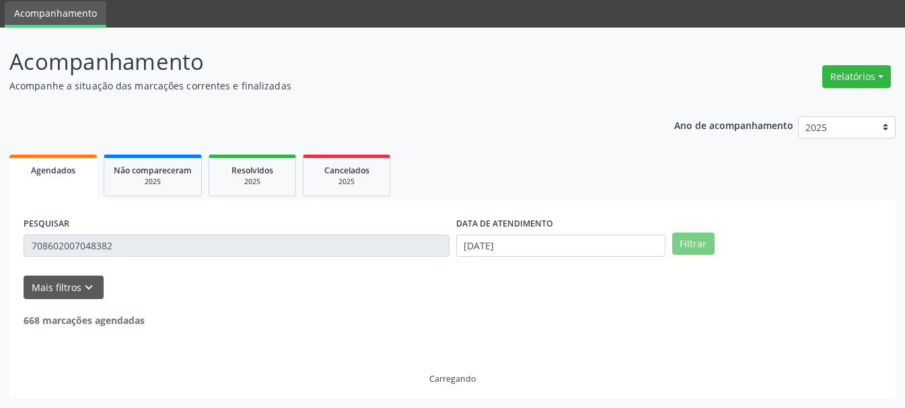
scroll to position [0, 0]
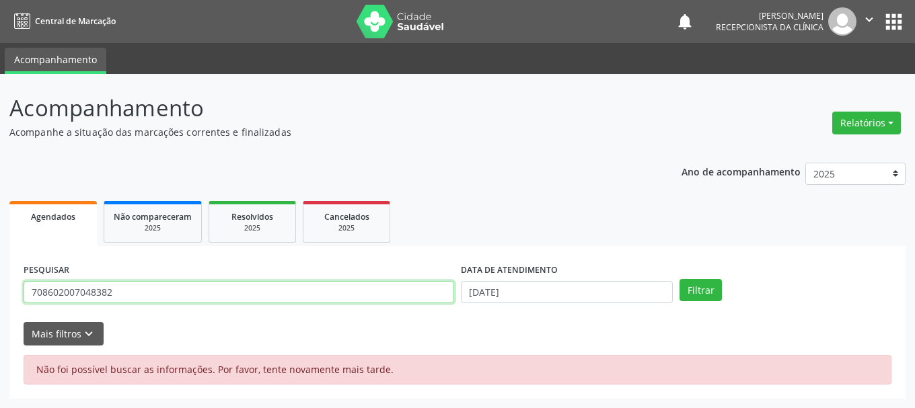
click at [347, 281] on input "708602007048382" at bounding box center [239, 292] width 430 height 23
type input "708602007048382"
click at [700, 302] on div "PESQUISAR 708602007048382 DATA DE ATENDIMENTO [DATE] Filtrar" at bounding box center [457, 286] width 874 height 52
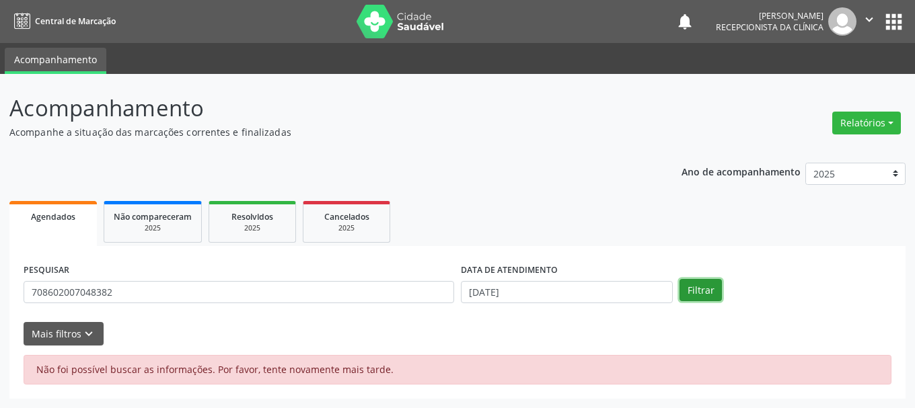
click at [708, 290] on button "Filtrar" at bounding box center [700, 290] width 42 height 23
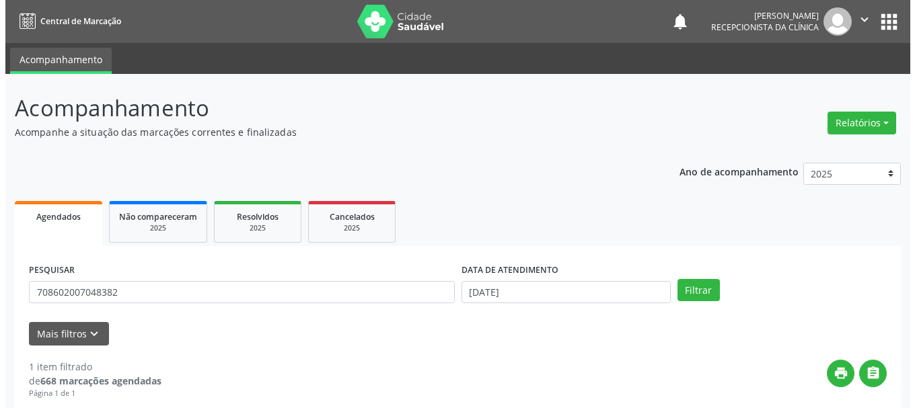
scroll to position [196, 0]
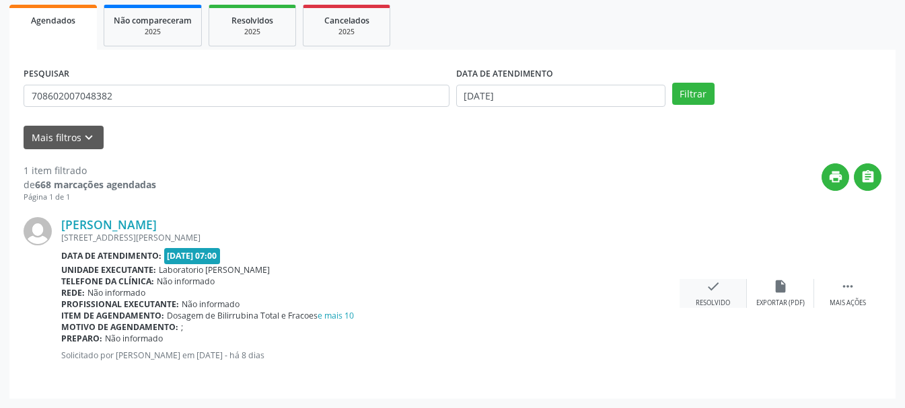
click at [691, 291] on div "check Resolvido" at bounding box center [712, 293] width 67 height 29
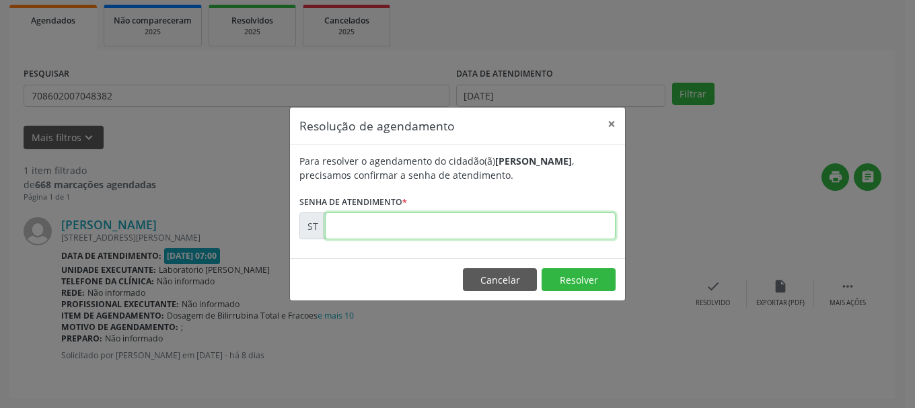
click at [570, 224] on input "text" at bounding box center [470, 226] width 291 height 27
type input "00023251"
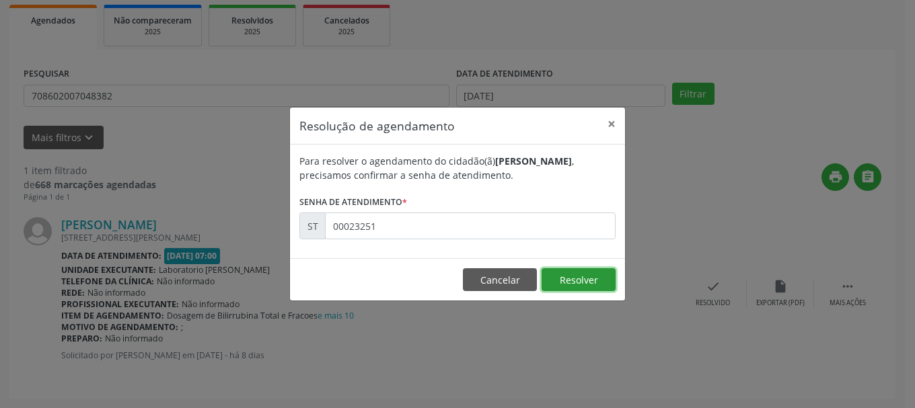
click at [574, 274] on button "Resolver" at bounding box center [578, 279] width 74 height 23
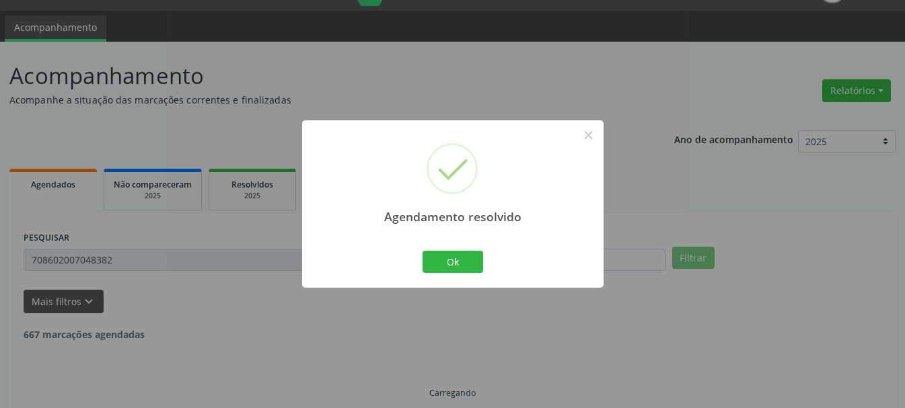
scroll to position [3, 0]
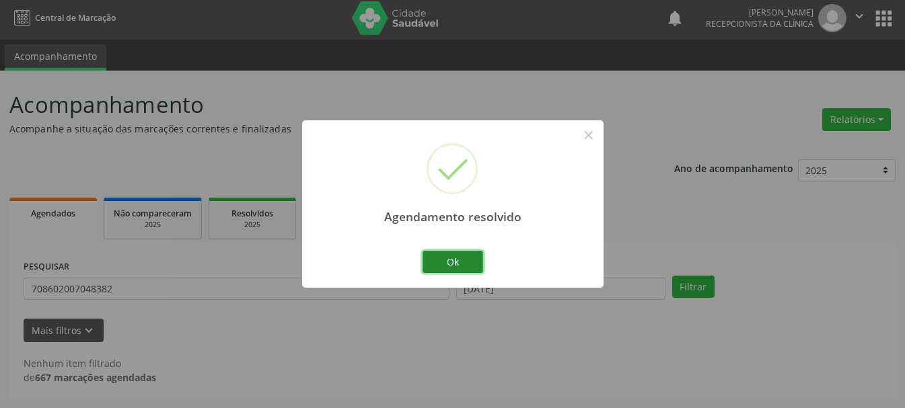
click at [441, 263] on button "Ok" at bounding box center [452, 262] width 61 height 23
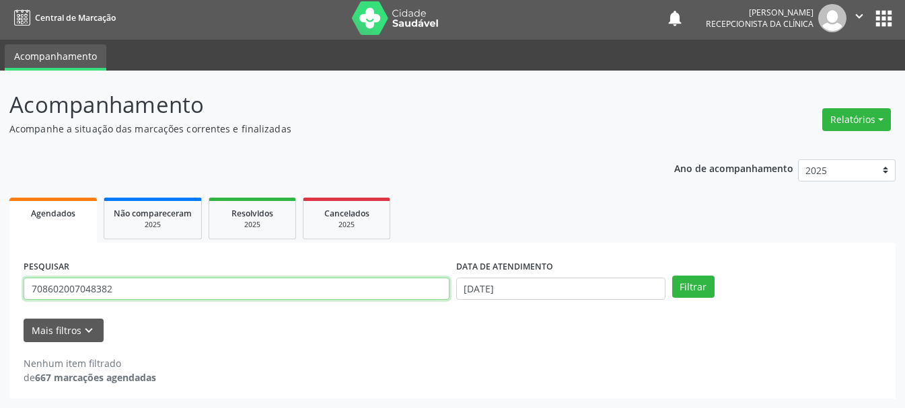
click at [317, 299] on input "708602007048382" at bounding box center [237, 289] width 426 height 23
type input "709609601556276"
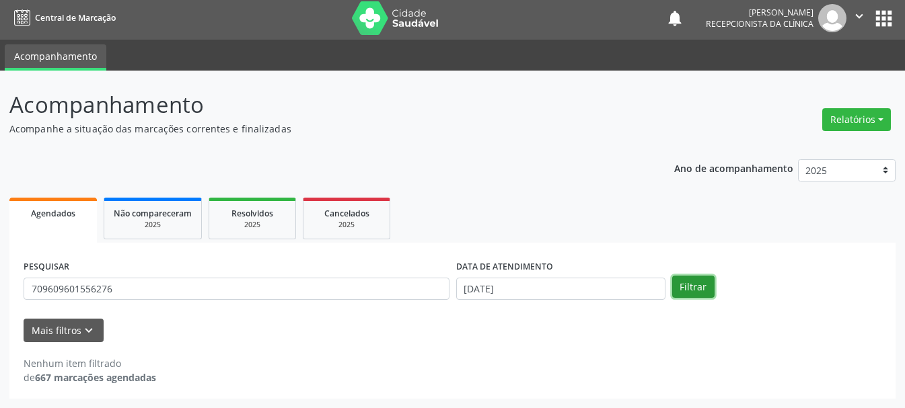
click at [695, 283] on button "Filtrar" at bounding box center [693, 287] width 42 height 23
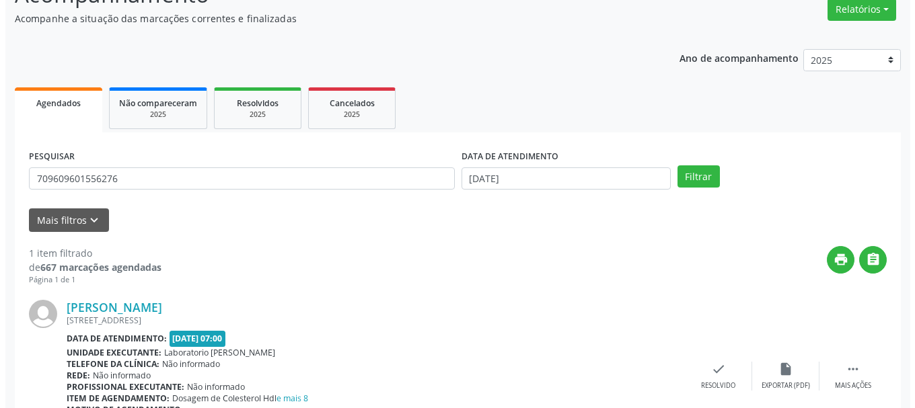
scroll to position [181, 0]
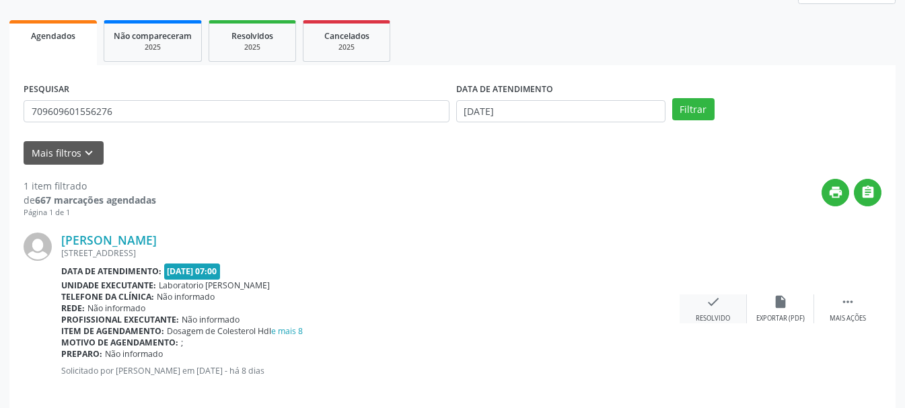
click at [722, 305] on div "check Resolvido" at bounding box center [712, 309] width 67 height 29
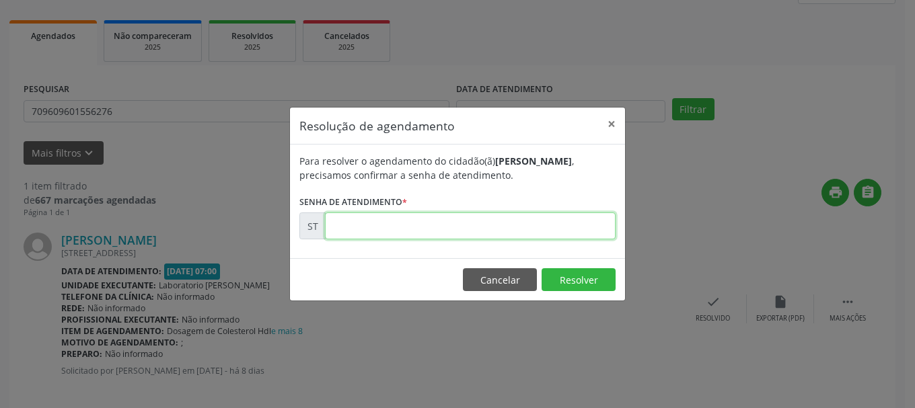
click at [429, 223] on input "text" at bounding box center [470, 226] width 291 height 27
type input "00023246"
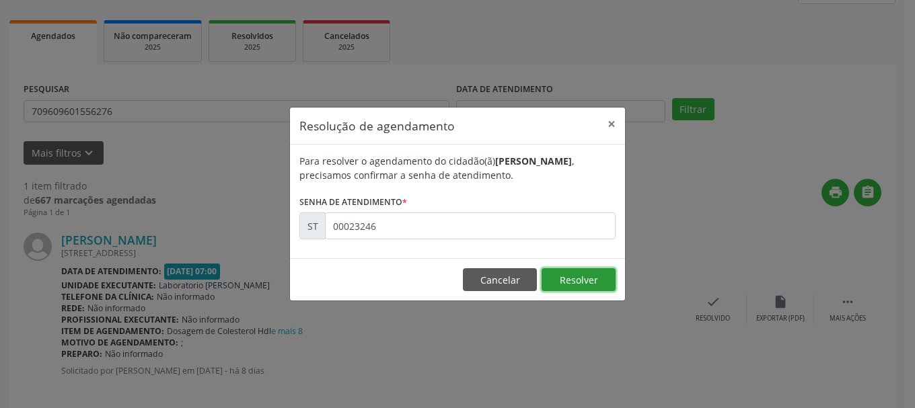
click at [580, 279] on button "Resolver" at bounding box center [578, 279] width 74 height 23
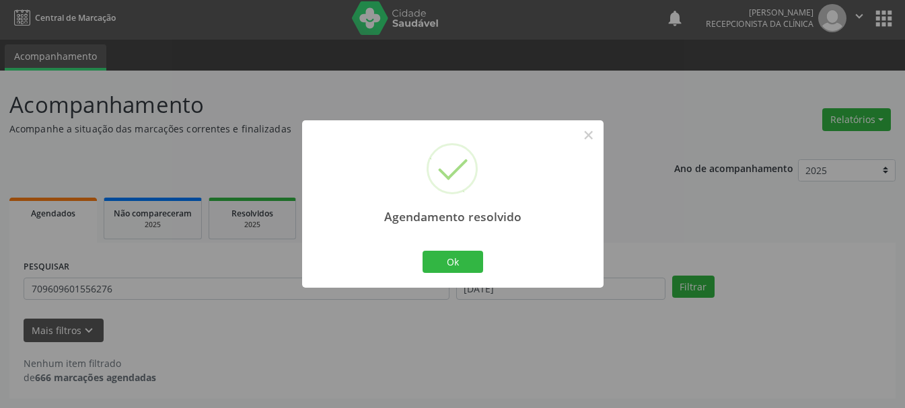
scroll to position [3, 0]
click at [436, 260] on button "Ok" at bounding box center [452, 262] width 61 height 23
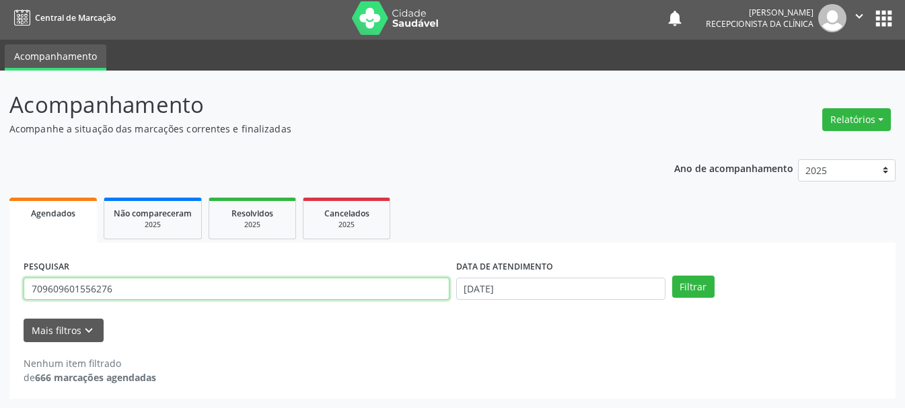
click at [241, 293] on input "709609601556276" at bounding box center [237, 289] width 426 height 23
type input "7"
type input "162524886240005"
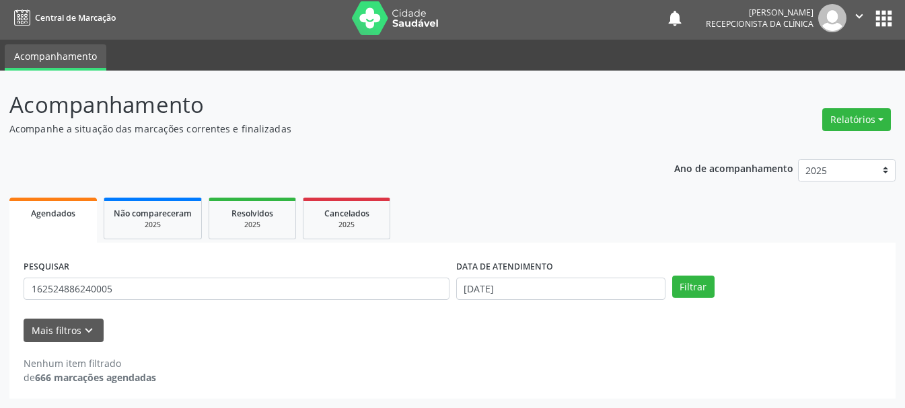
click at [714, 283] on div "Filtrar" at bounding box center [777, 287] width 216 height 23
click at [708, 286] on button "Filtrar" at bounding box center [693, 287] width 42 height 23
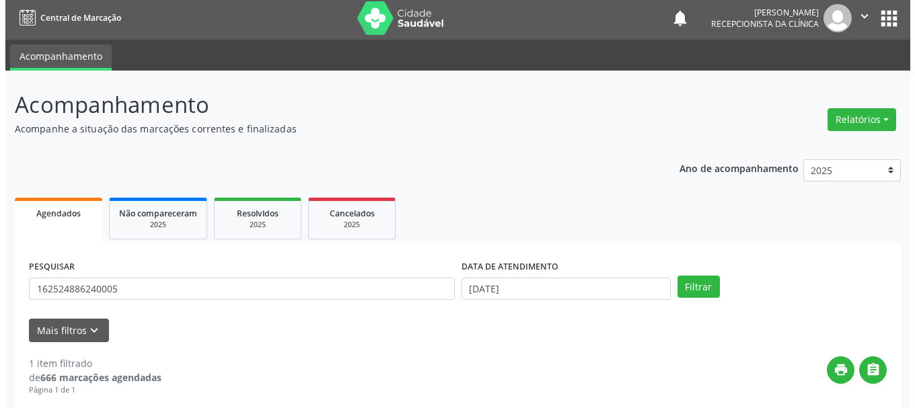
scroll to position [196, 0]
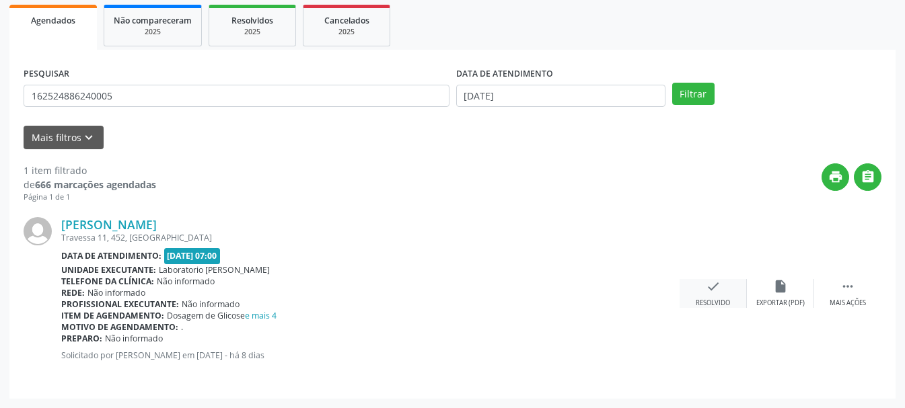
click at [713, 288] on icon "check" at bounding box center [713, 286] width 15 height 15
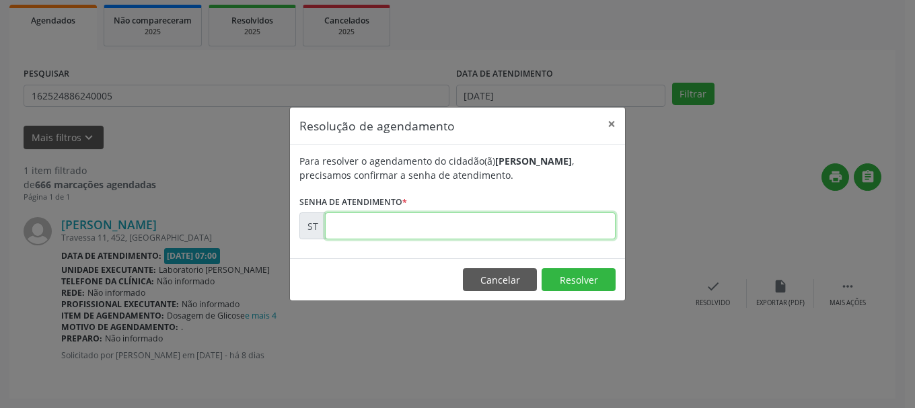
click at [483, 219] on input "text" at bounding box center [470, 226] width 291 height 27
type input "00023288"
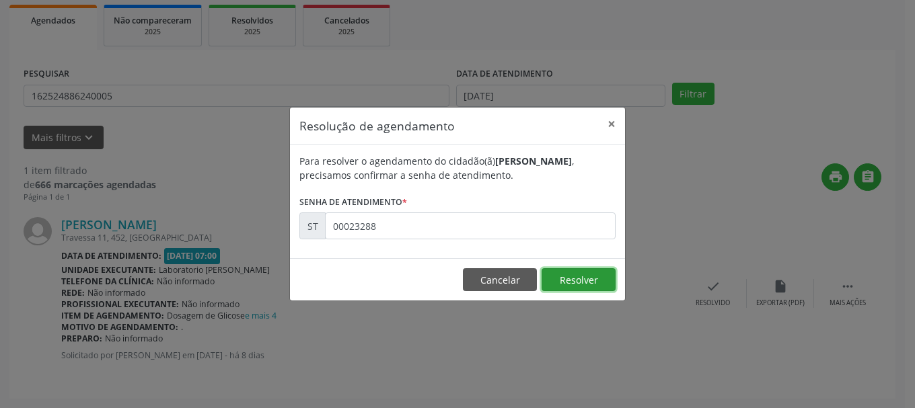
click at [596, 276] on button "Resolver" at bounding box center [578, 279] width 74 height 23
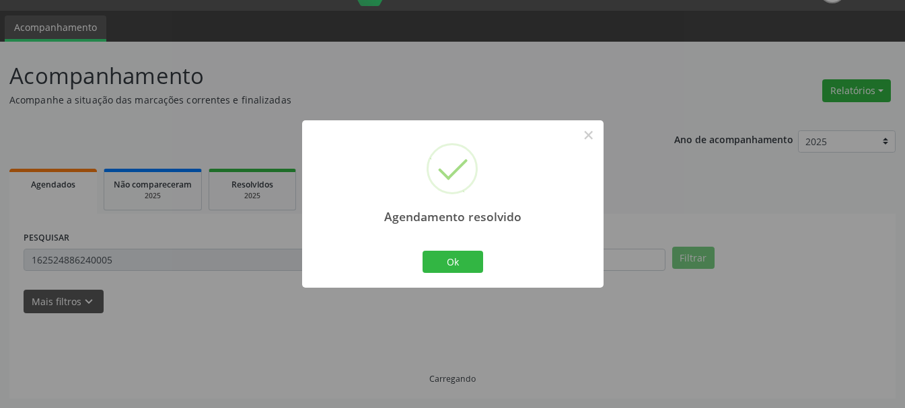
scroll to position [3, 0]
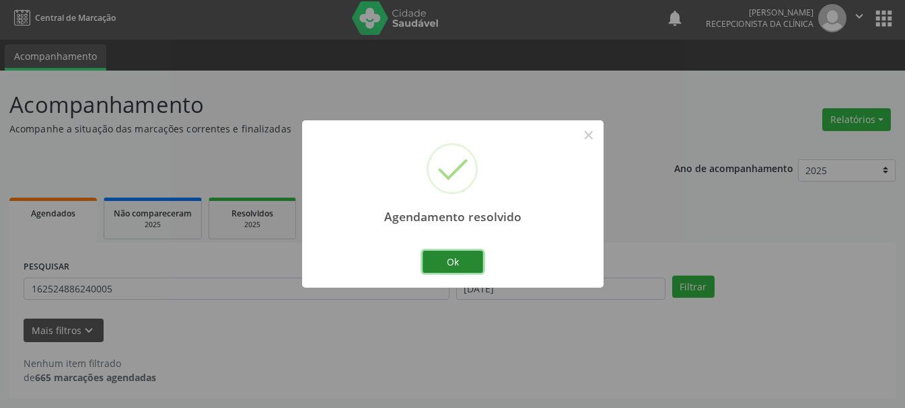
click at [451, 256] on button "Ok" at bounding box center [452, 262] width 61 height 23
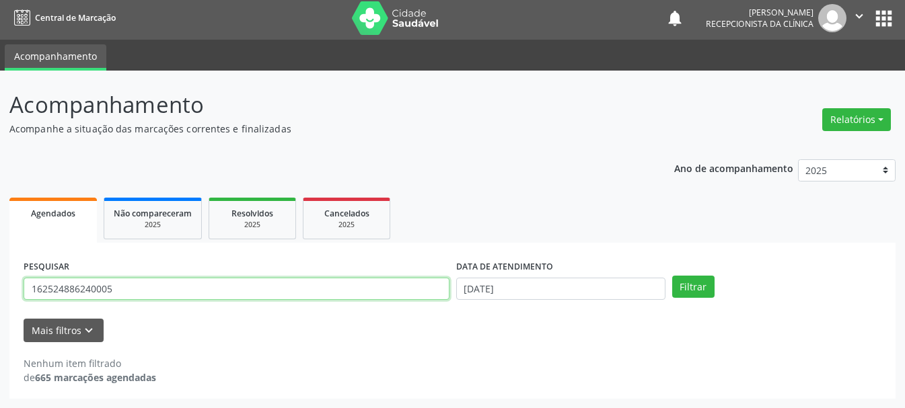
click at [301, 295] on input "162524886240005" at bounding box center [237, 289] width 426 height 23
type input "1"
type input "705002634938255"
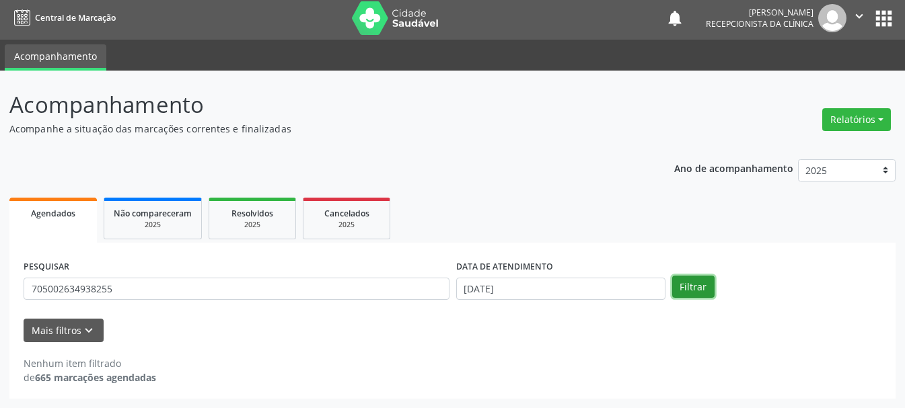
click at [681, 278] on button "Filtrar" at bounding box center [693, 287] width 42 height 23
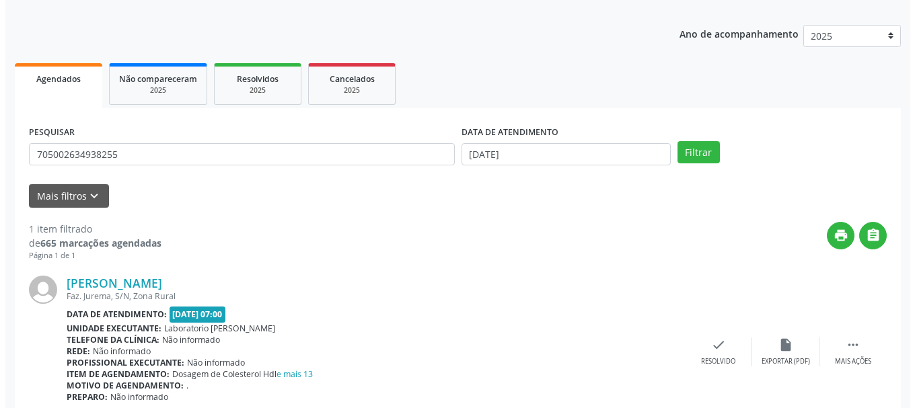
scroll to position [196, 0]
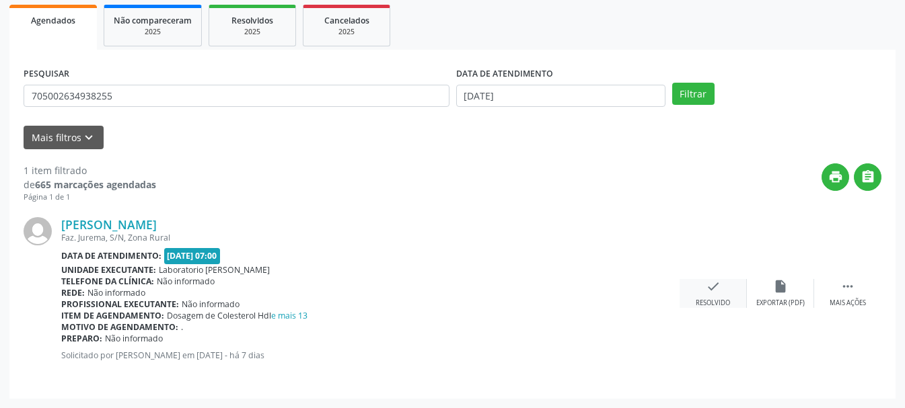
click at [723, 299] on div "Resolvido" at bounding box center [713, 303] width 34 height 9
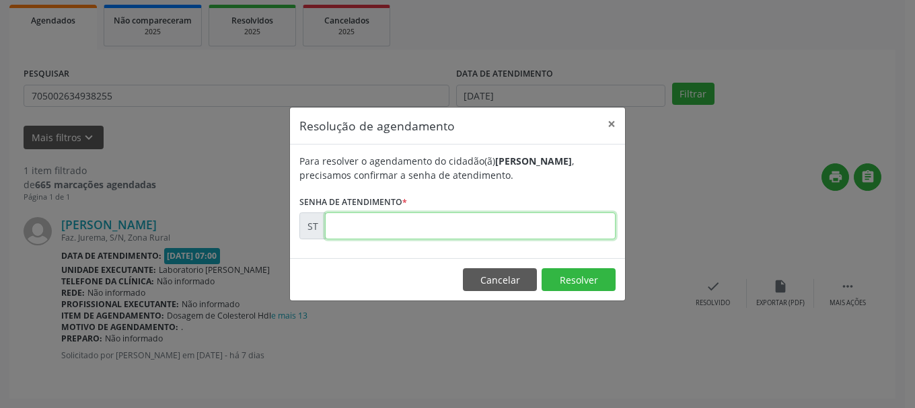
click at [452, 233] on input "text" at bounding box center [470, 226] width 291 height 27
type input "00023456"
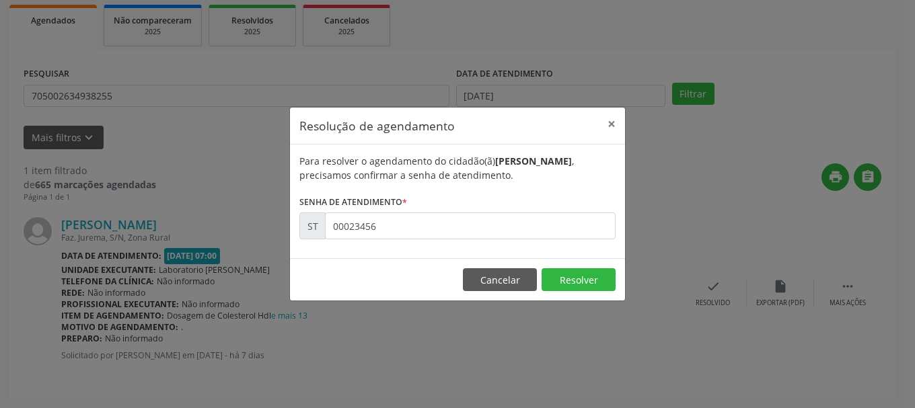
click at [589, 266] on footer "Cancelar Resolver" at bounding box center [457, 279] width 335 height 42
click at [576, 282] on button "Resolver" at bounding box center [578, 279] width 74 height 23
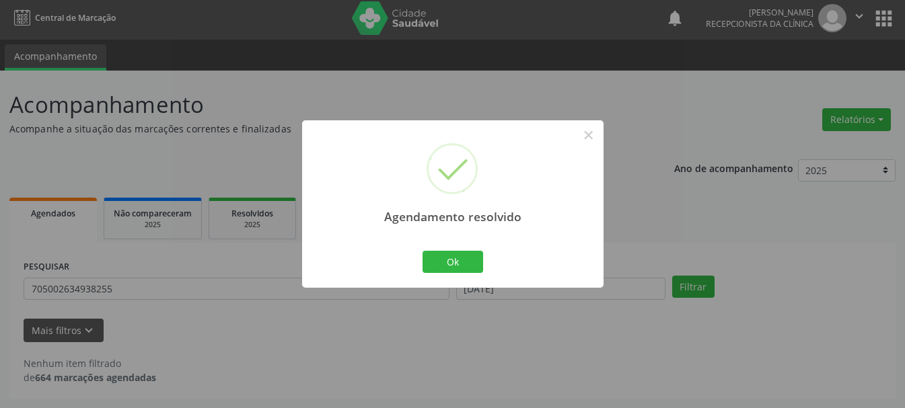
scroll to position [3, 0]
click at [479, 266] on button "Ok" at bounding box center [452, 262] width 61 height 23
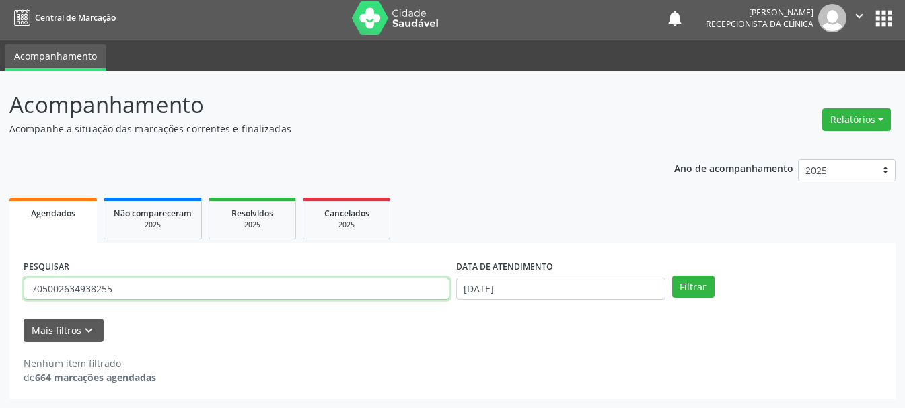
click at [132, 292] on input "705002634938255" at bounding box center [237, 289] width 426 height 23
type input "700503591733156"
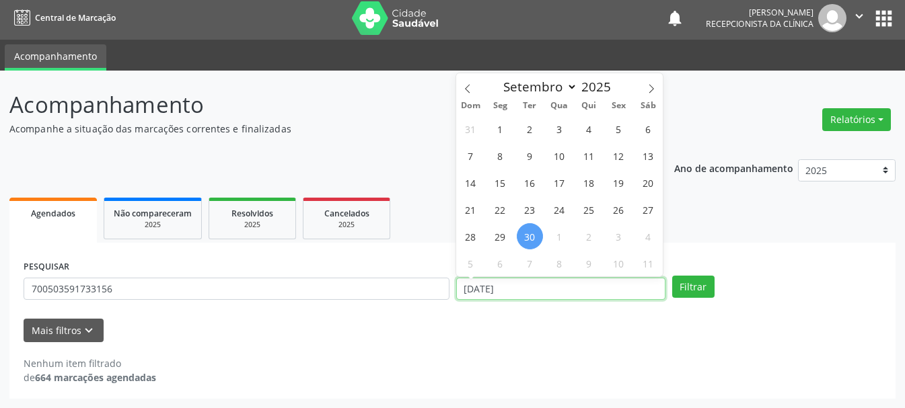
click at [492, 288] on input "[DATE]" at bounding box center [560, 289] width 209 height 23
click at [527, 211] on span "23" at bounding box center [530, 209] width 26 height 26
type input "[DATE]"
click at [527, 211] on span "23" at bounding box center [530, 209] width 26 height 26
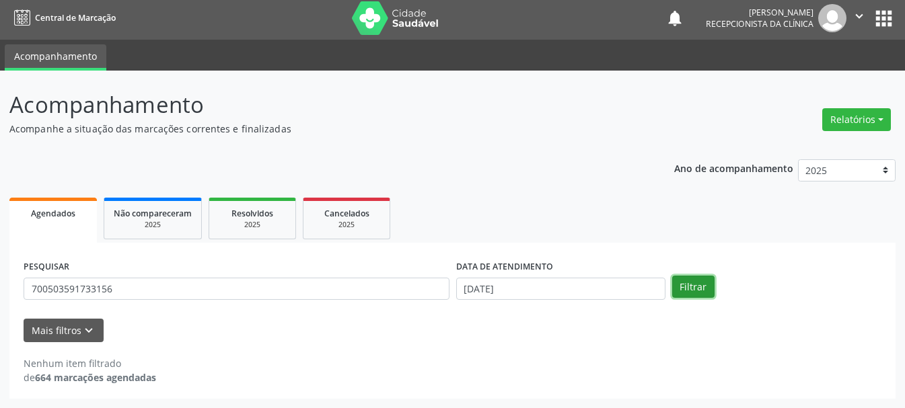
click at [701, 287] on button "Filtrar" at bounding box center [693, 287] width 42 height 23
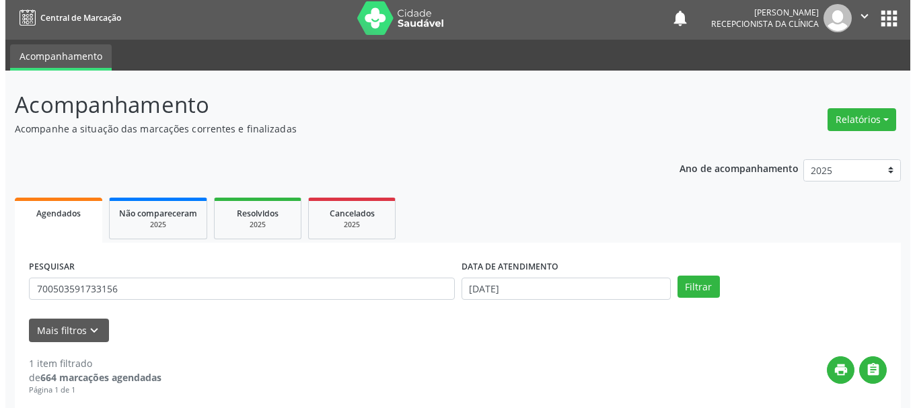
scroll to position [138, 0]
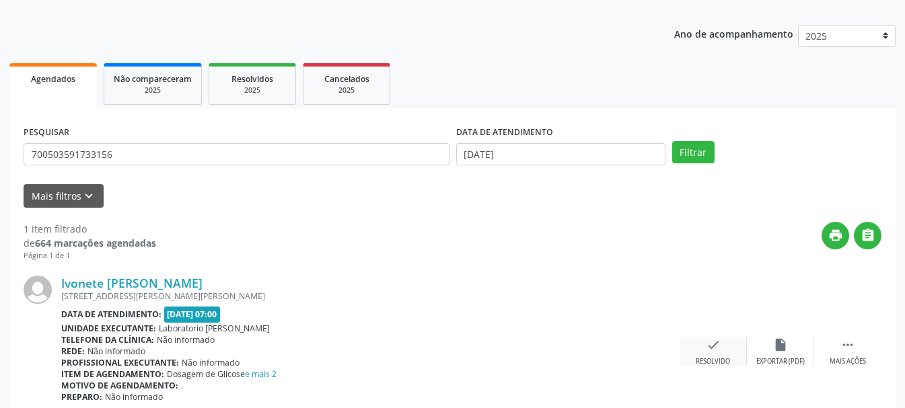
click at [706, 338] on icon "check" at bounding box center [713, 345] width 15 height 15
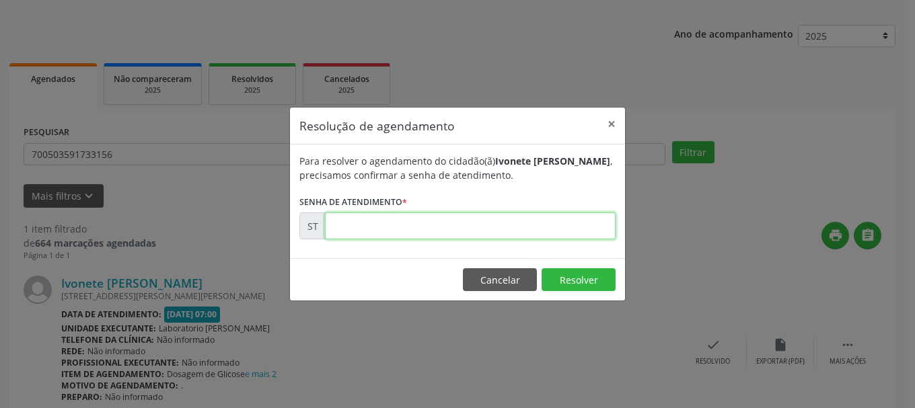
click at [498, 221] on input "text" at bounding box center [470, 226] width 291 height 27
type input "00022624"
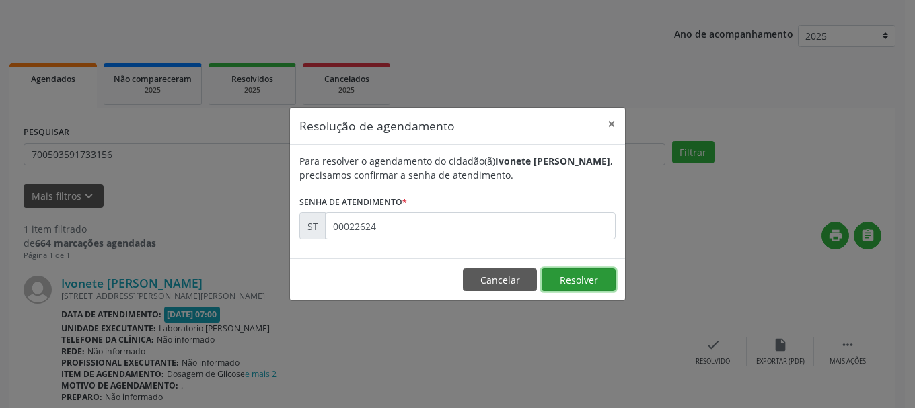
click at [566, 282] on button "Resolver" at bounding box center [578, 279] width 74 height 23
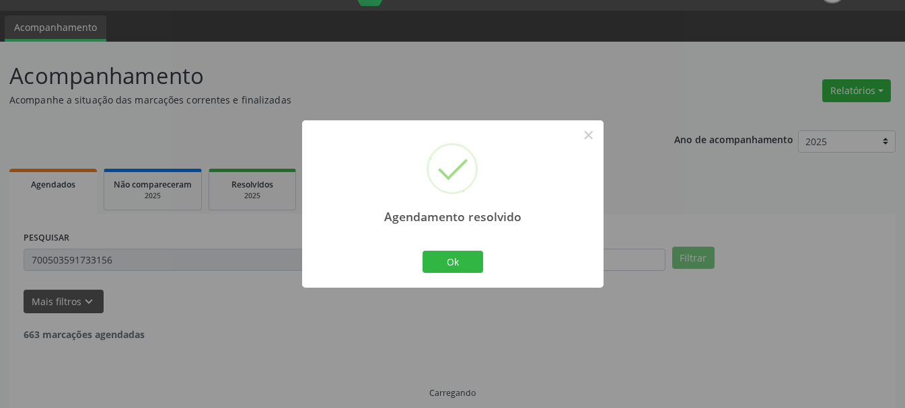
scroll to position [3, 0]
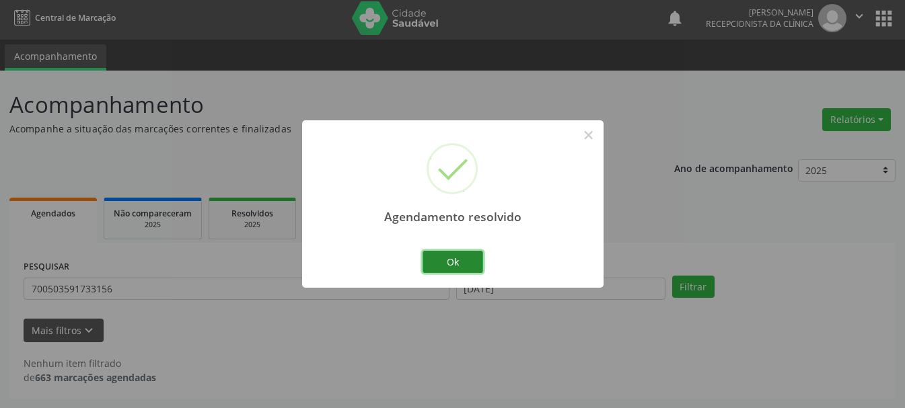
click at [435, 252] on button "Ok" at bounding box center [452, 262] width 61 height 23
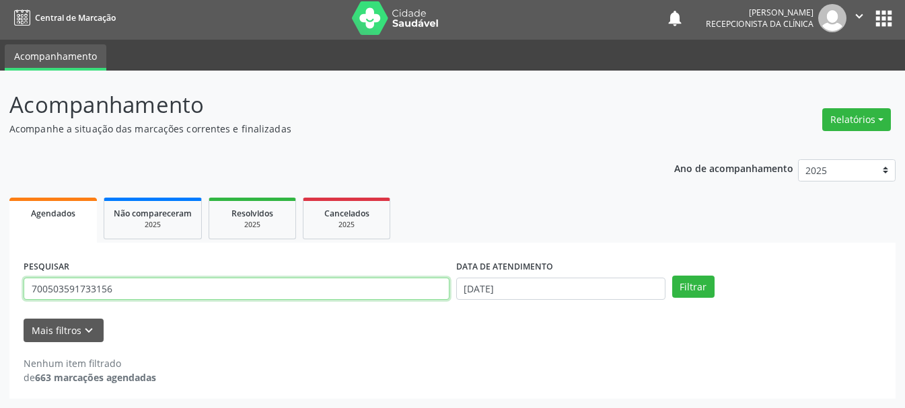
click at [280, 288] on input "700503591733156" at bounding box center [237, 289] width 426 height 23
type input "700506395100955"
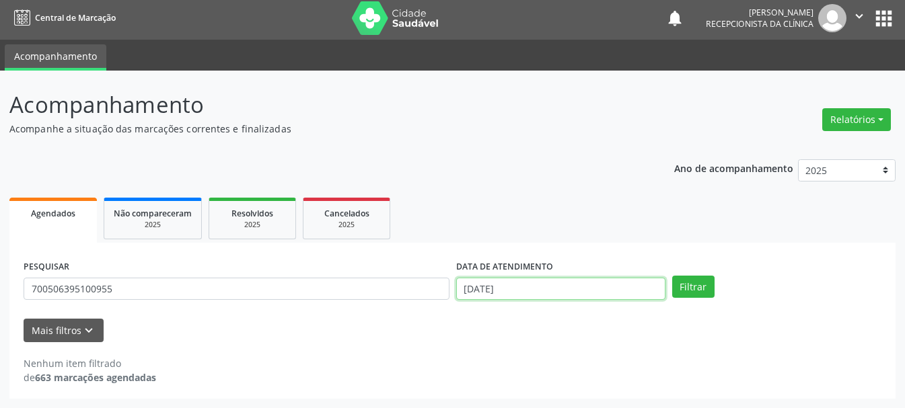
click at [529, 289] on input "[DATE]" at bounding box center [560, 289] width 209 height 23
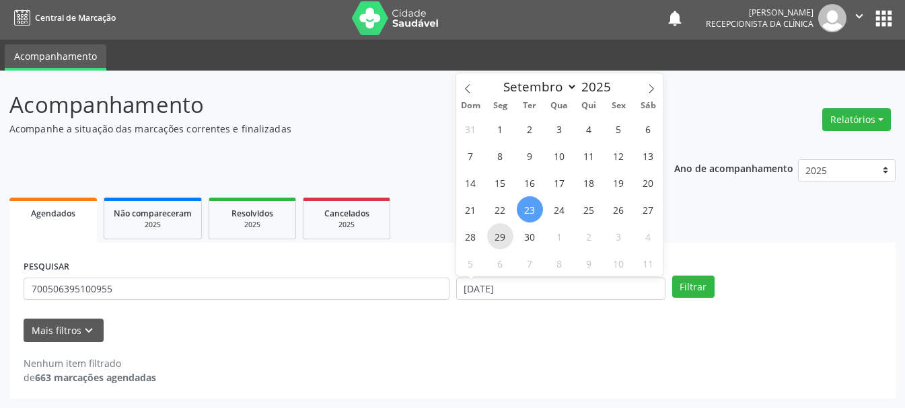
click at [499, 235] on span "29" at bounding box center [500, 236] width 26 height 26
type input "[DATE]"
click at [499, 235] on span "29" at bounding box center [500, 236] width 26 height 26
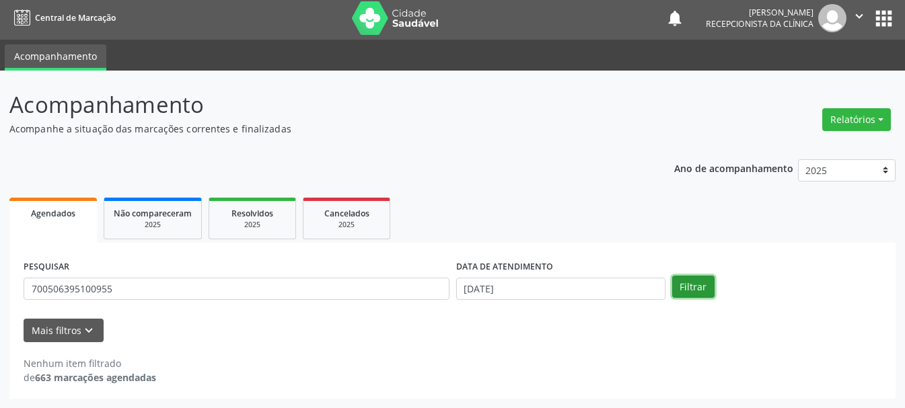
click at [690, 283] on button "Filtrar" at bounding box center [693, 287] width 42 height 23
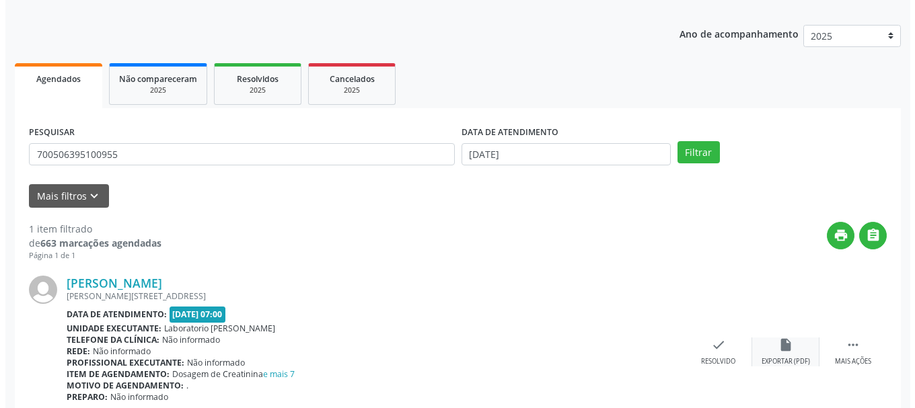
scroll to position [196, 0]
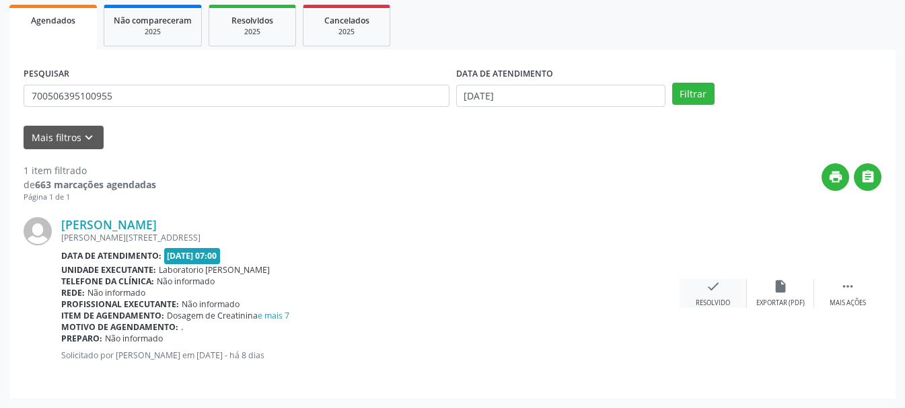
click at [712, 295] on div "check Resolvido" at bounding box center [712, 293] width 67 height 29
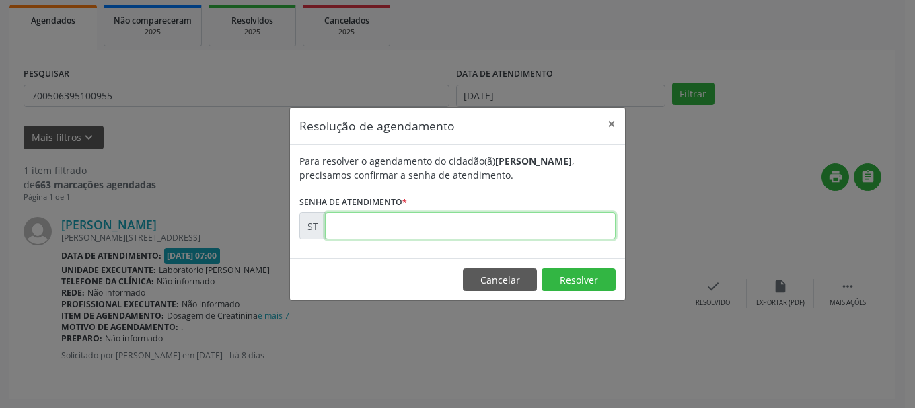
click at [495, 231] on input "text" at bounding box center [470, 226] width 291 height 27
type input "00023243"
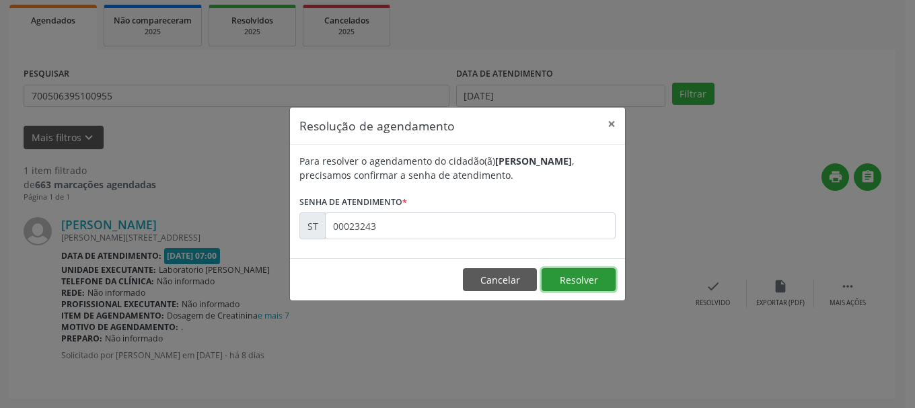
click at [566, 283] on button "Resolver" at bounding box center [578, 279] width 74 height 23
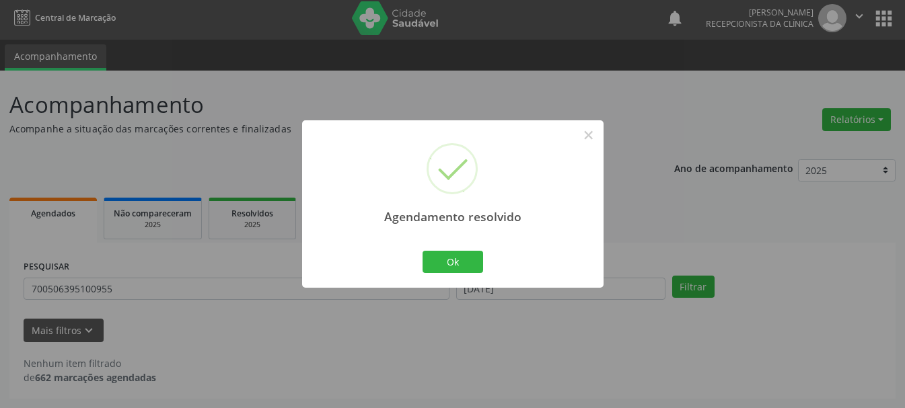
scroll to position [3, 0]
click at [478, 257] on button "Ok" at bounding box center [452, 262] width 61 height 23
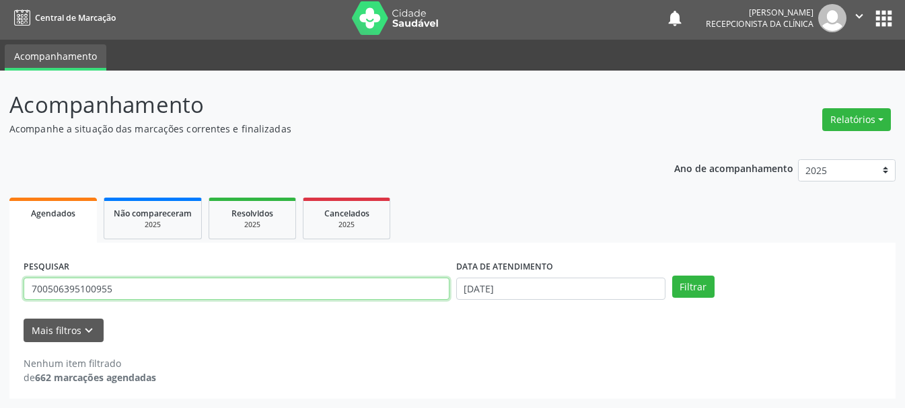
click at [421, 285] on input "700506395100955" at bounding box center [237, 289] width 426 height 23
type input "700003816031808"
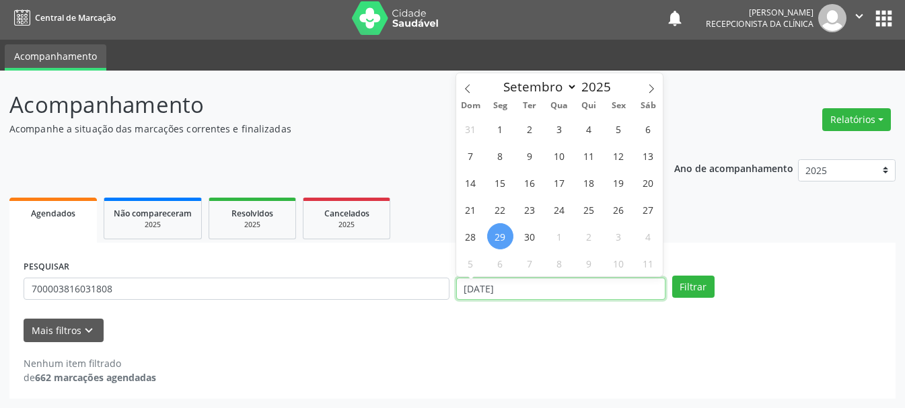
click at [539, 293] on input "[DATE]" at bounding box center [560, 289] width 209 height 23
click at [533, 243] on span "30" at bounding box center [530, 236] width 26 height 26
type input "[DATE]"
click at [533, 243] on span "30" at bounding box center [530, 236] width 26 height 26
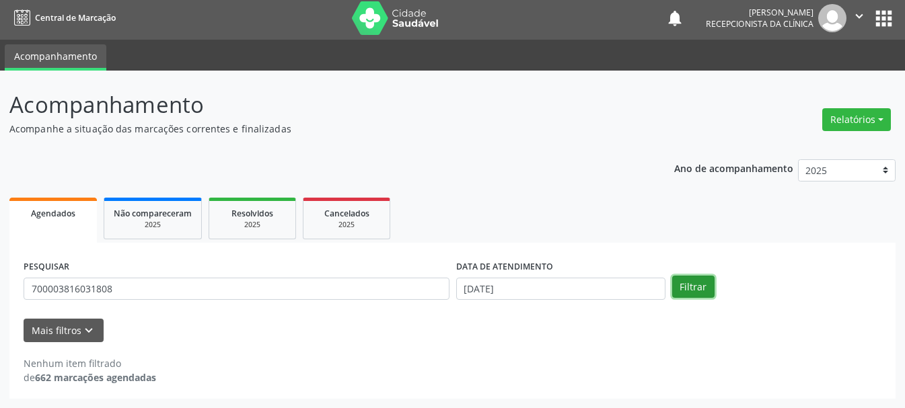
click at [705, 291] on button "Filtrar" at bounding box center [693, 287] width 42 height 23
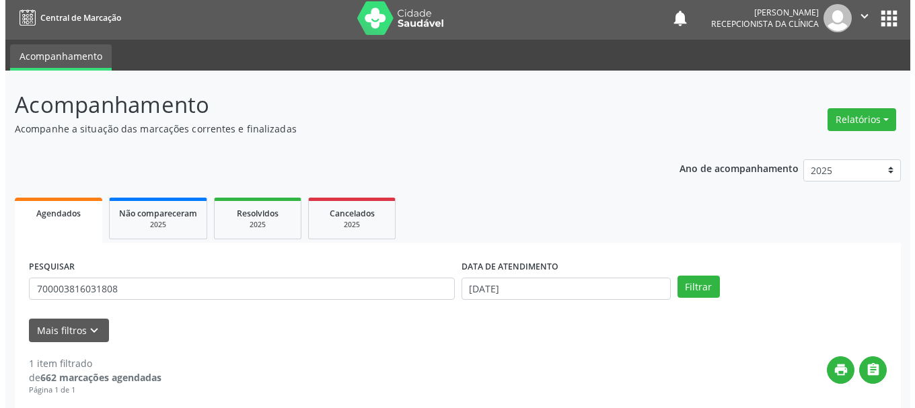
scroll to position [196, 0]
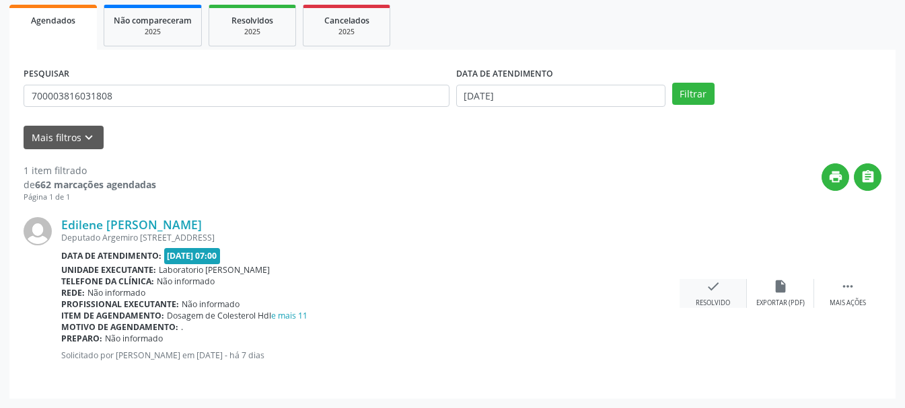
click at [720, 289] on icon "check" at bounding box center [713, 286] width 15 height 15
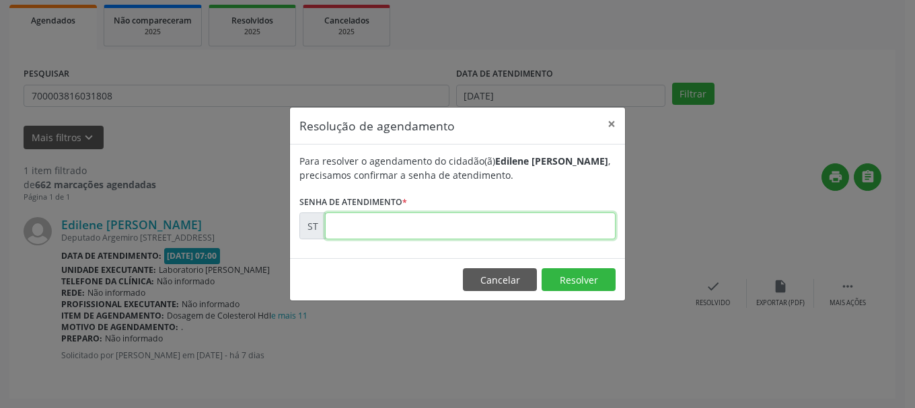
click at [402, 232] on input "text" at bounding box center [470, 226] width 291 height 27
type input "00023425"
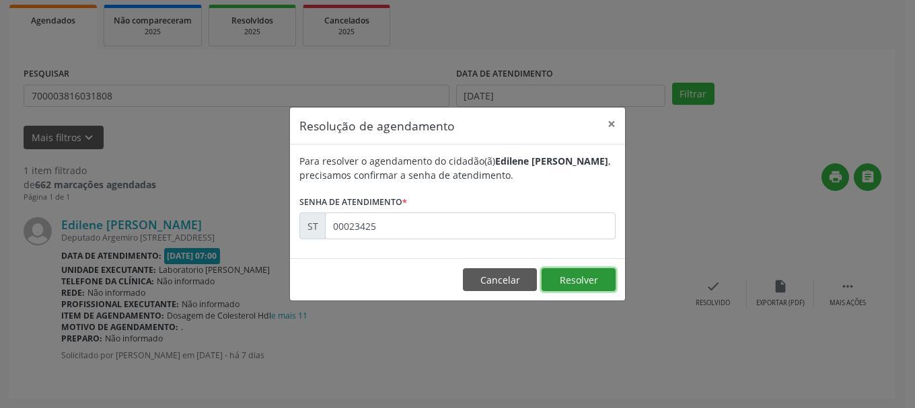
click at [589, 280] on button "Resolver" at bounding box center [578, 279] width 74 height 23
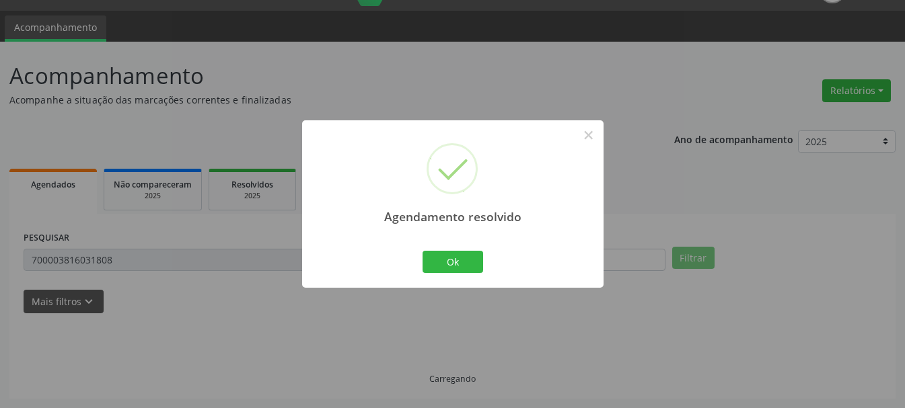
scroll to position [3, 0]
